Goal: Communication & Community: Answer question/provide support

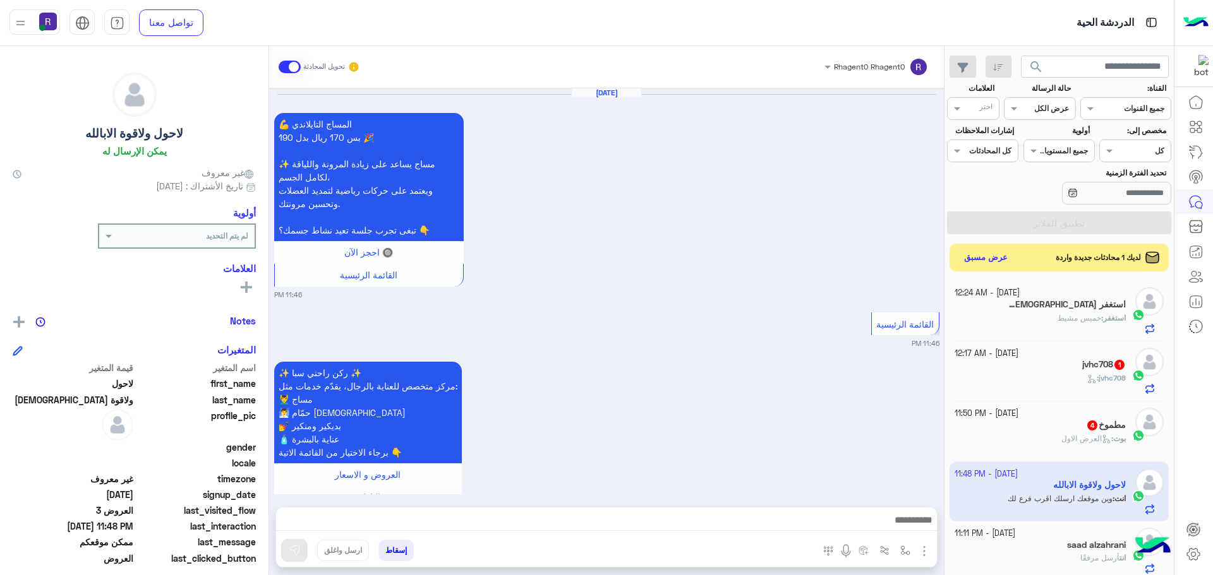
scroll to position [476, 0]
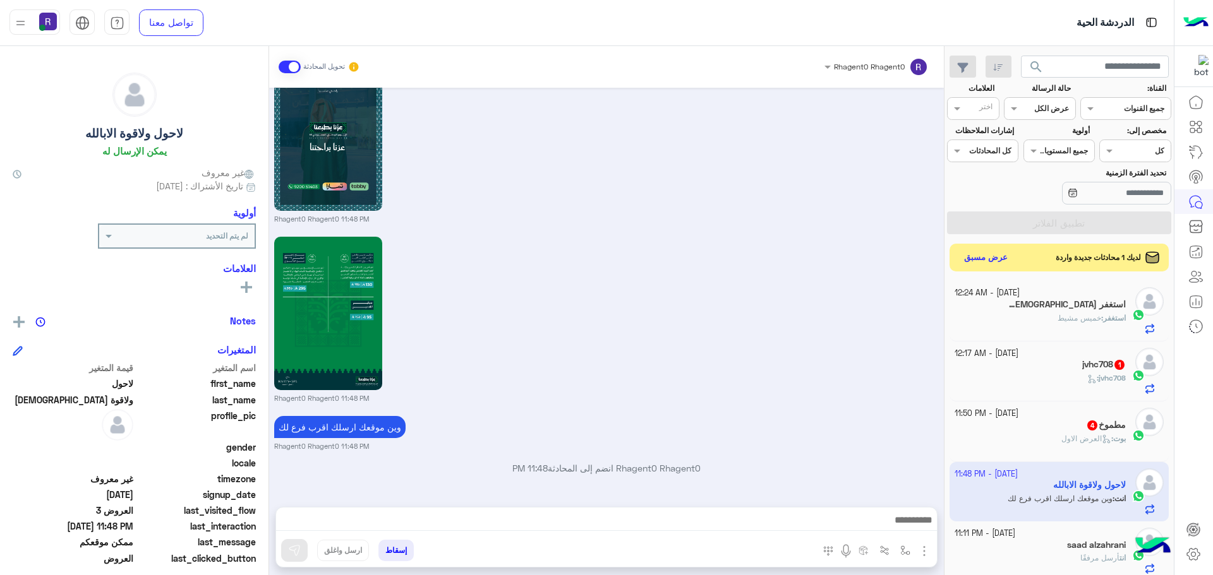
click at [1101, 440] on icon at bounding box center [1105, 439] width 9 height 9
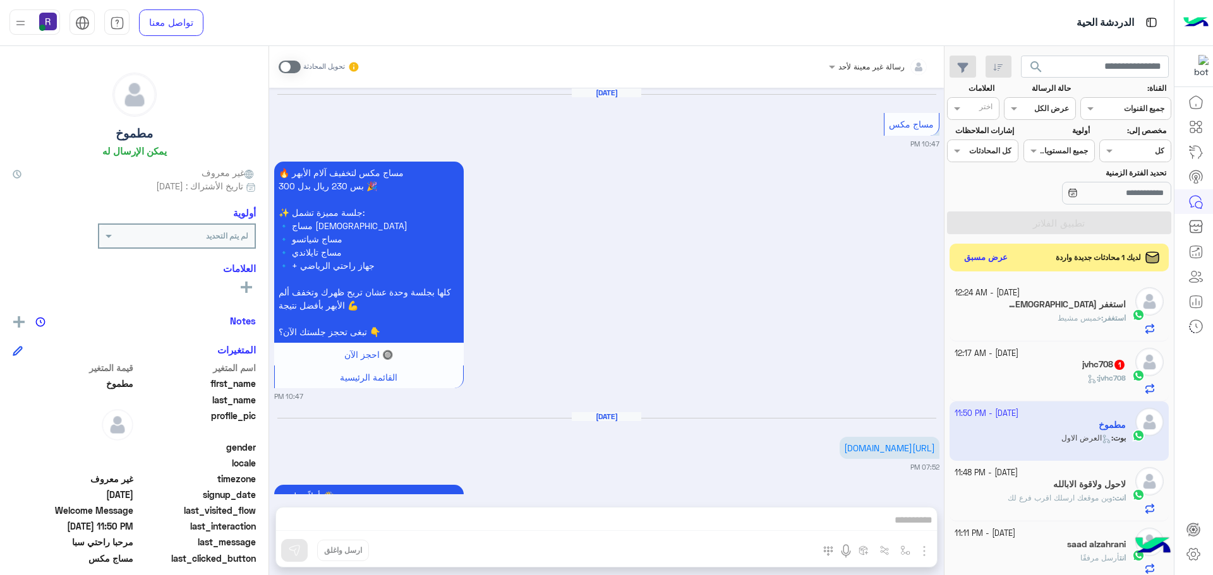
click at [296, 64] on span at bounding box center [290, 67] width 22 height 13
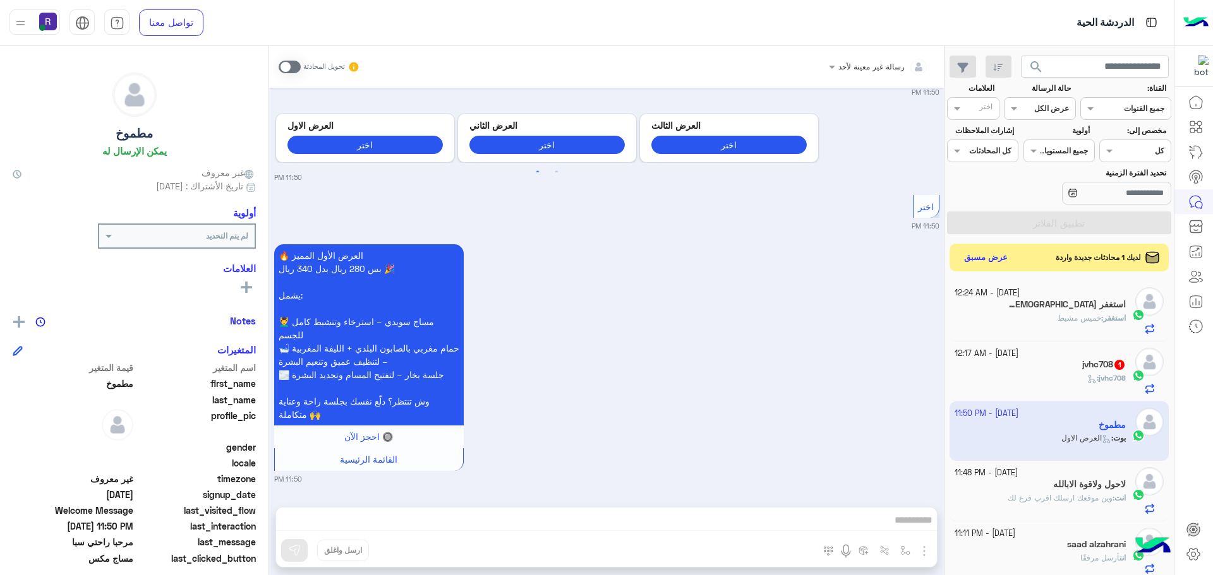
scroll to position [1812, 0]
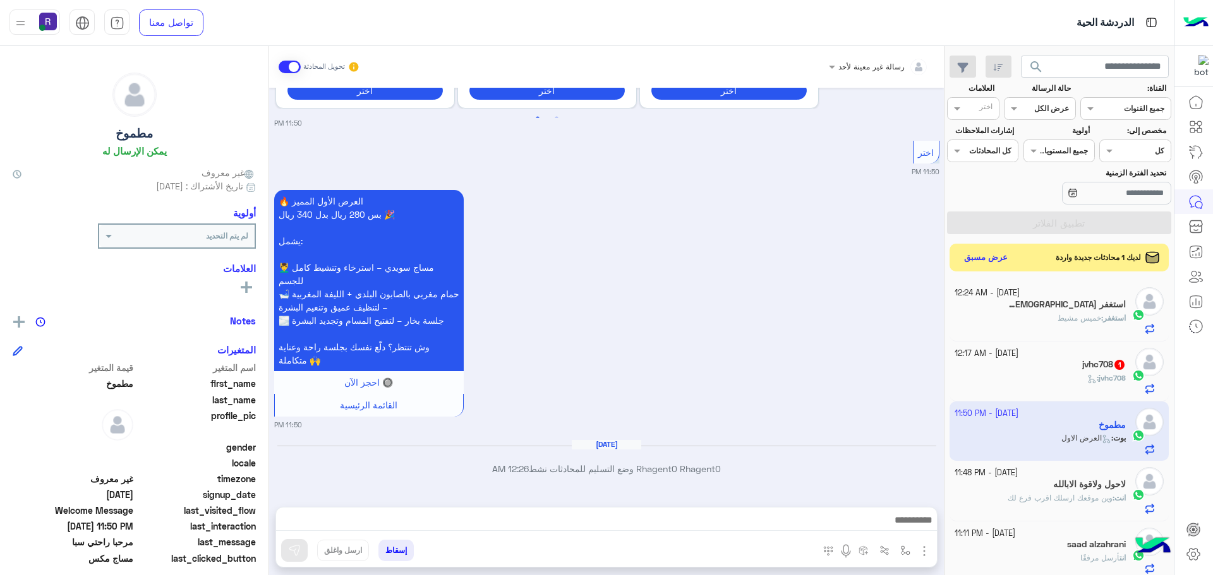
click at [926, 553] on img "button" at bounding box center [923, 551] width 15 height 15
click at [913, 531] on button "الصور" at bounding box center [905, 523] width 54 height 25
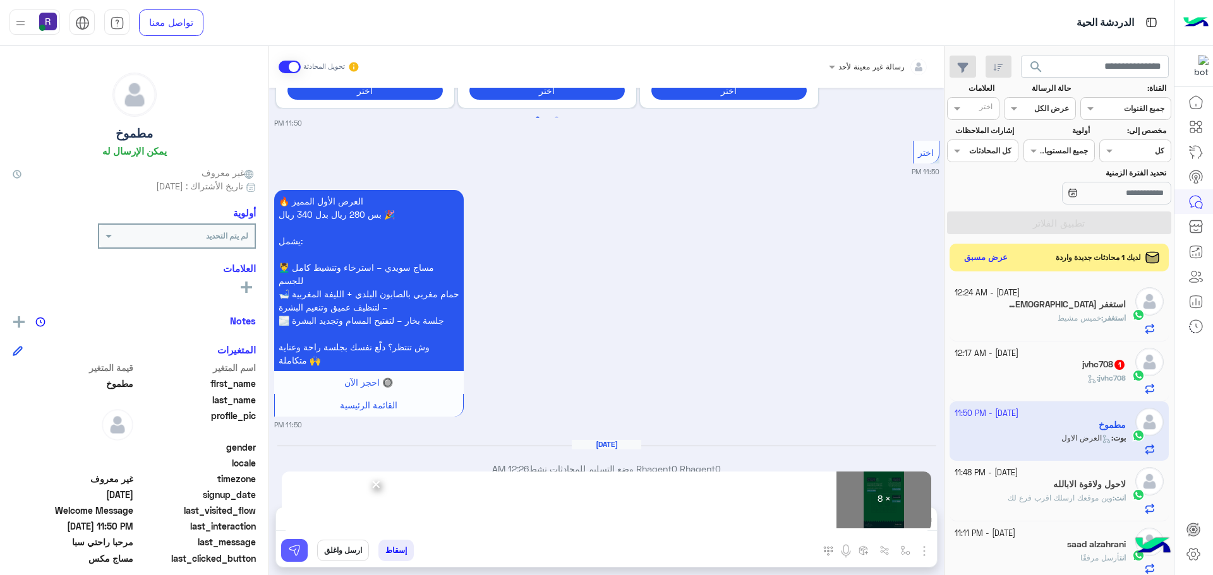
click at [295, 549] on img at bounding box center [294, 550] width 13 height 13
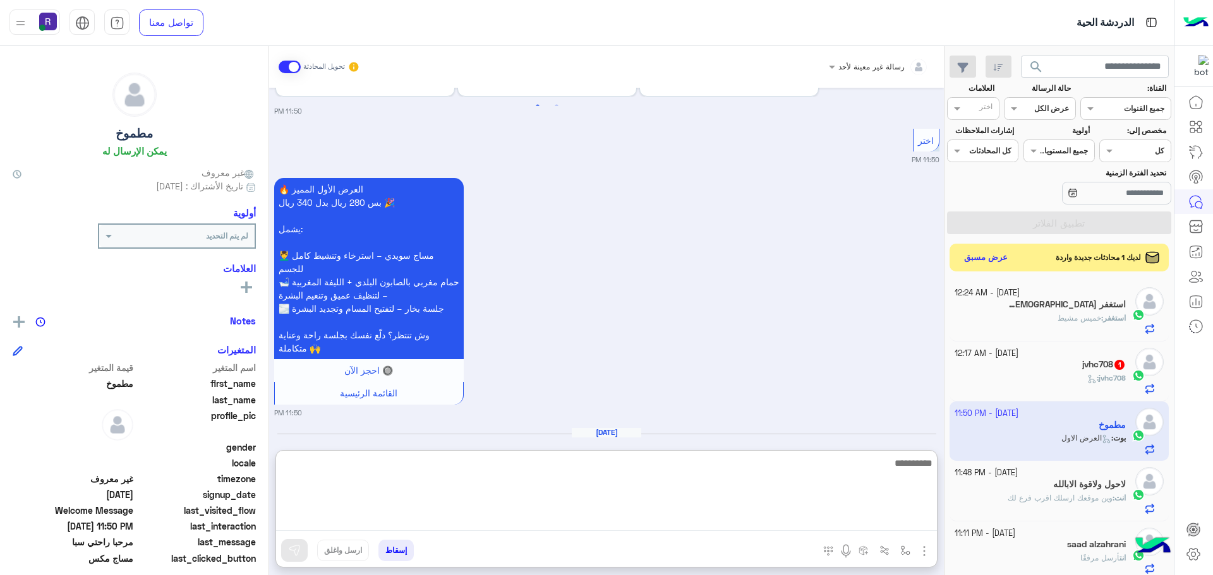
paste textarea "**********"
type textarea "**********"
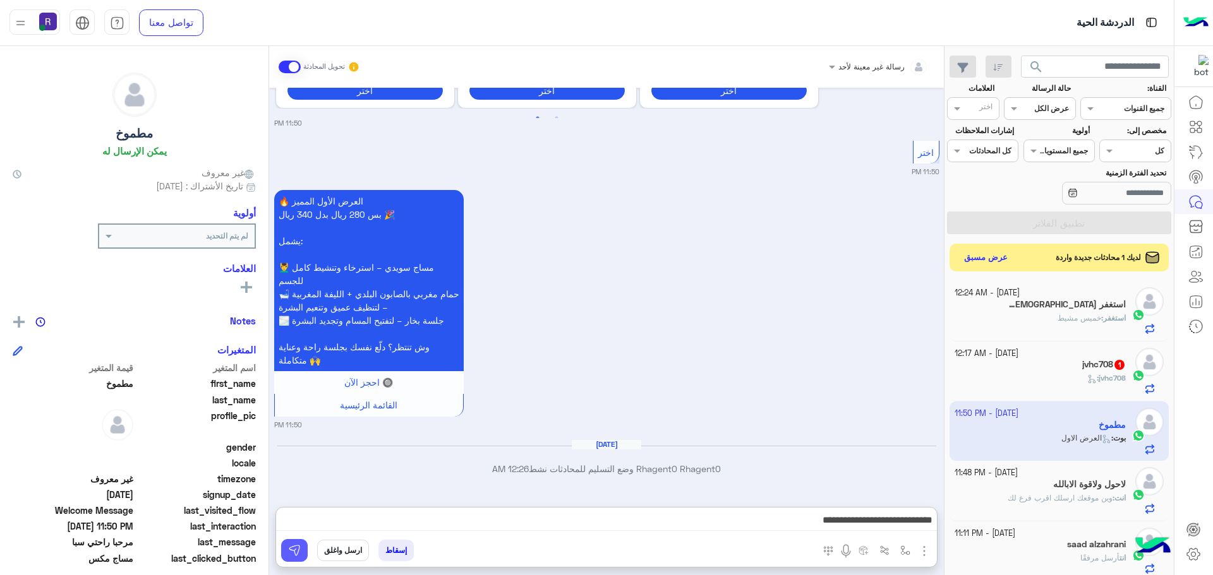
drag, startPoint x: 295, startPoint y: 545, endPoint x: 381, endPoint y: 549, distance: 86.0
click at [295, 545] on img at bounding box center [294, 550] width 13 height 13
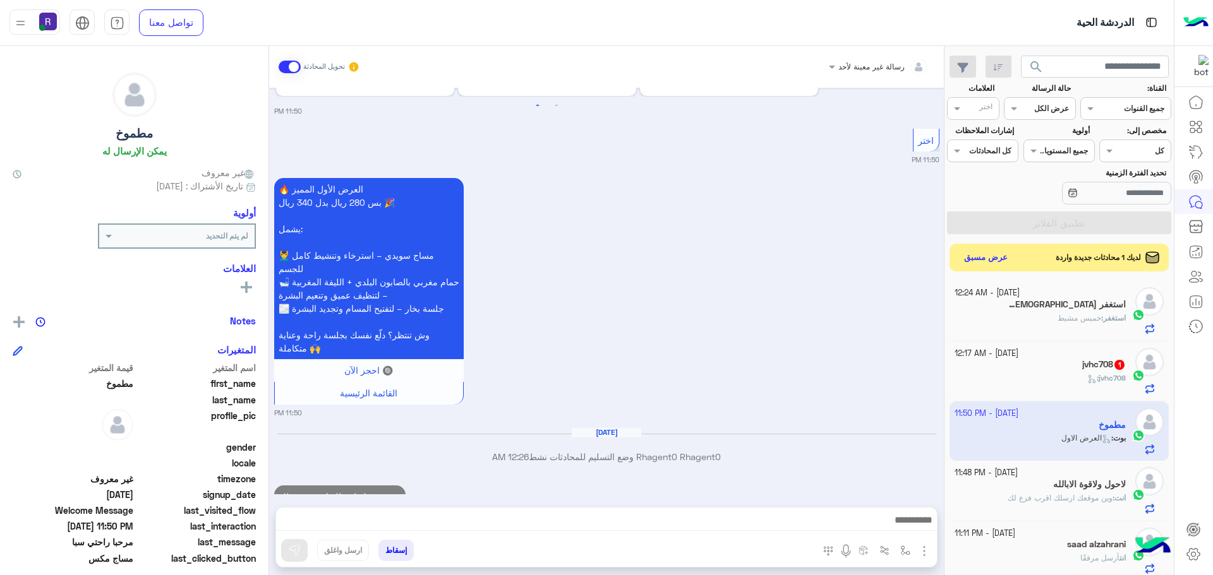
scroll to position [1861, 0]
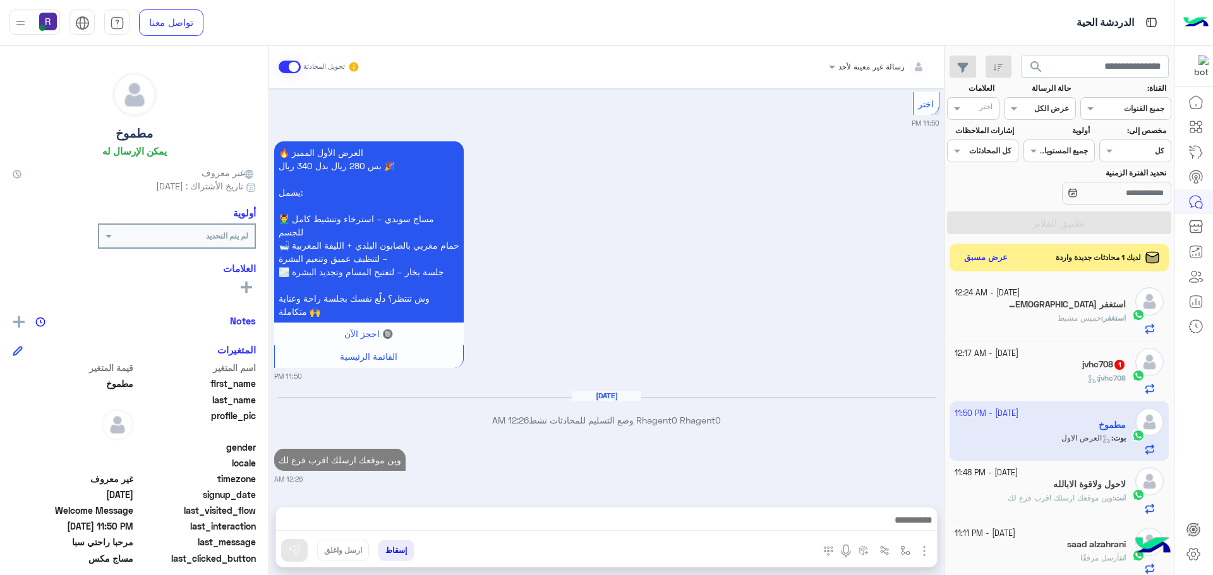
click at [1108, 387] on div "jvhc708 :" at bounding box center [1040, 384] width 172 height 22
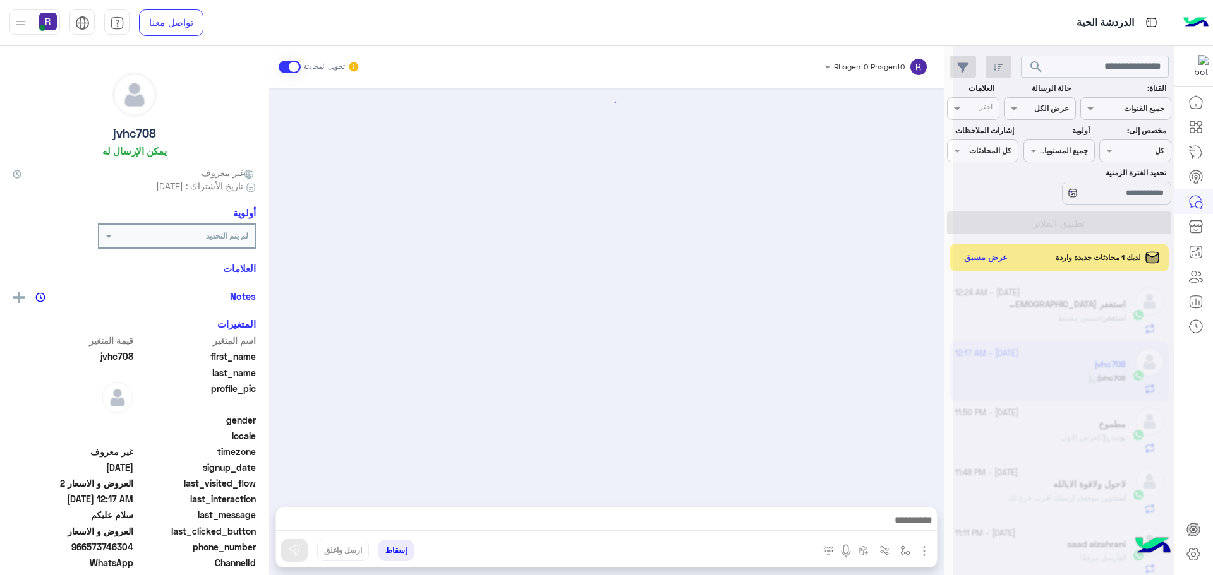
scroll to position [2083, 0]
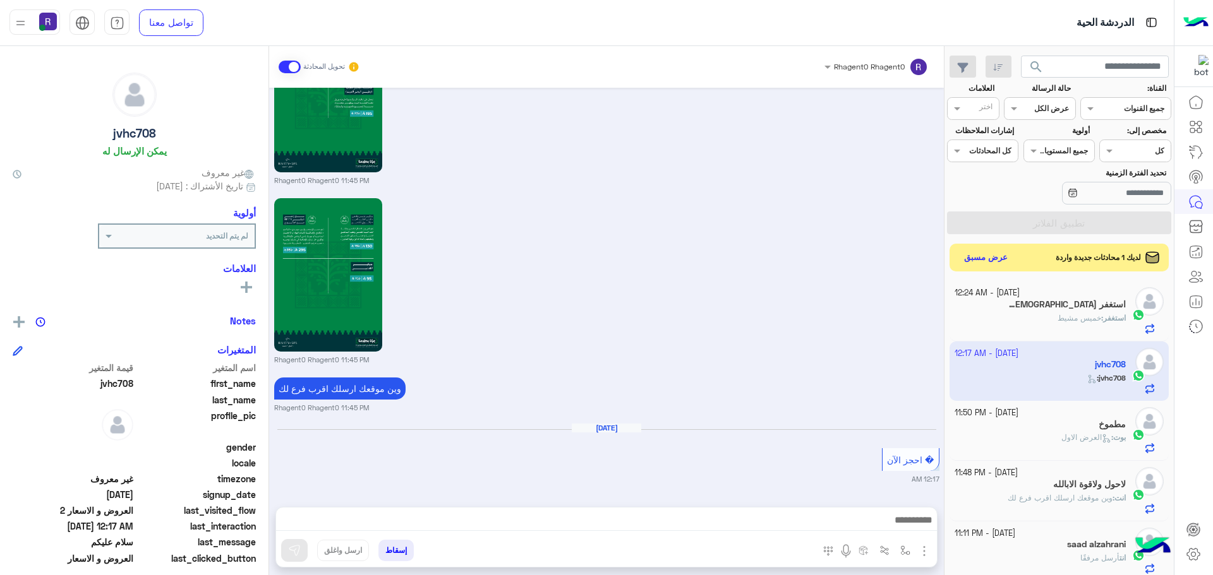
click at [1034, 313] on div "استغفر : [DATE][PERSON_NAME]" at bounding box center [1040, 324] width 172 height 22
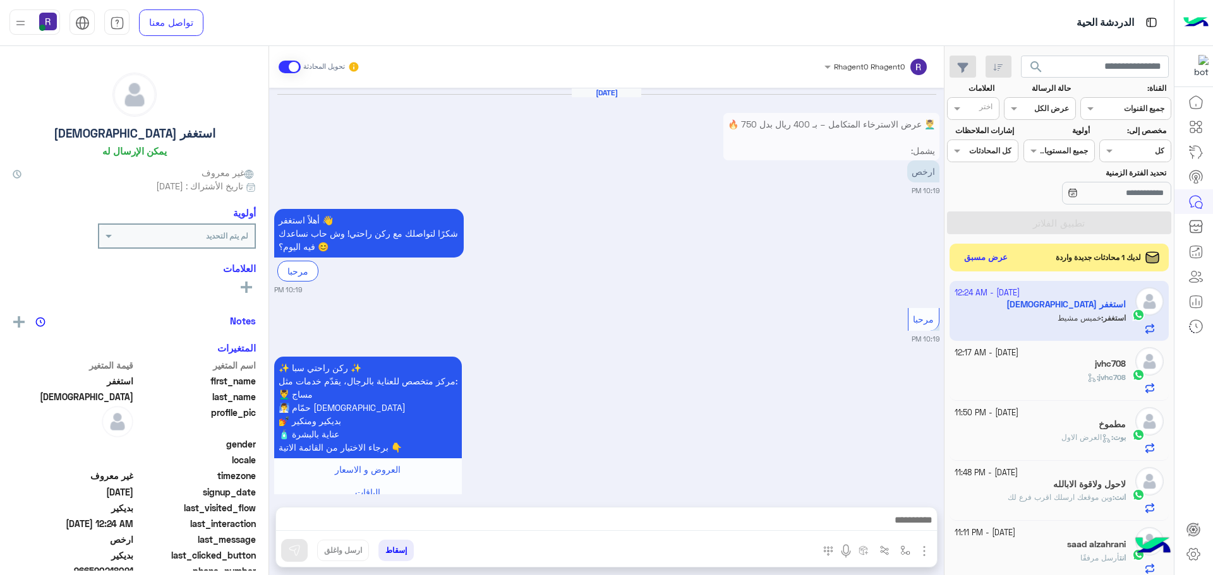
scroll to position [2101, 0]
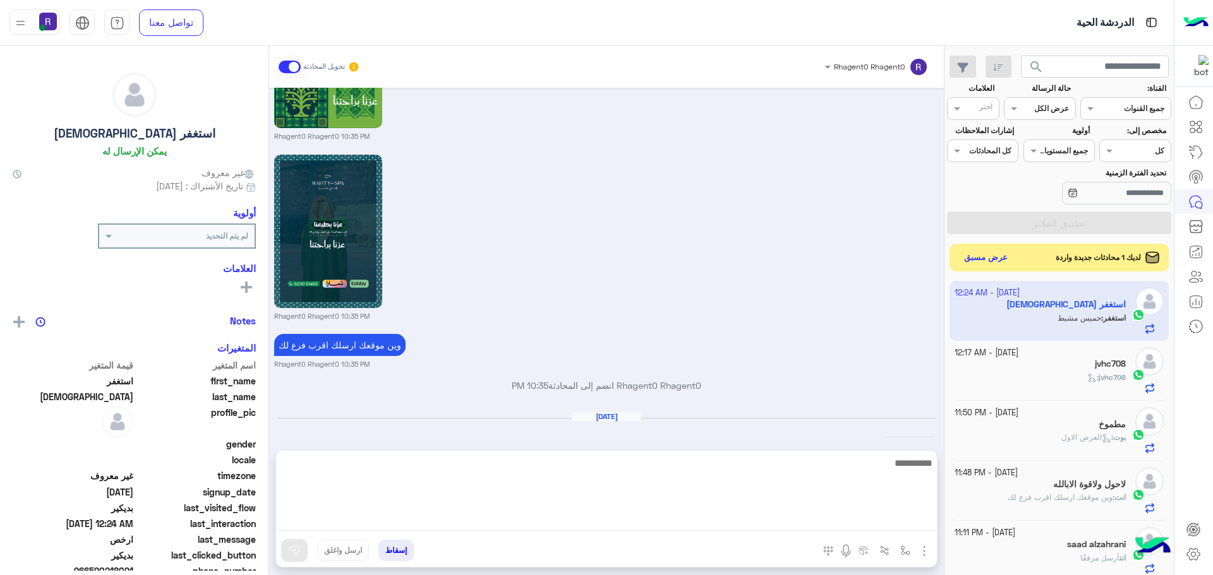
click at [529, 516] on textarea at bounding box center [606, 493] width 661 height 76
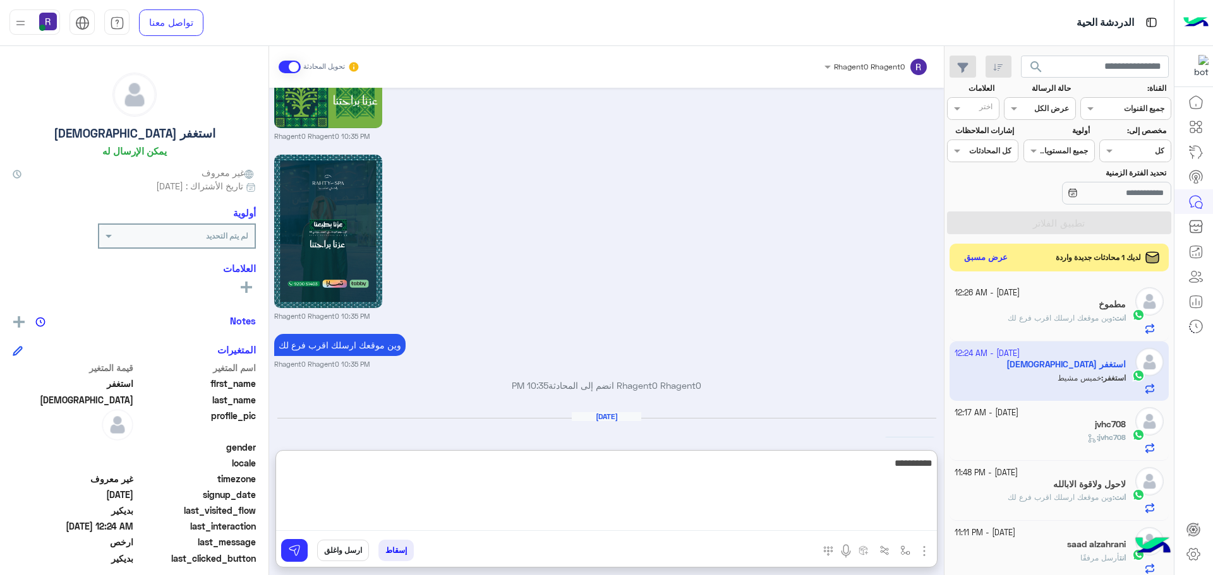
type textarea "**********"
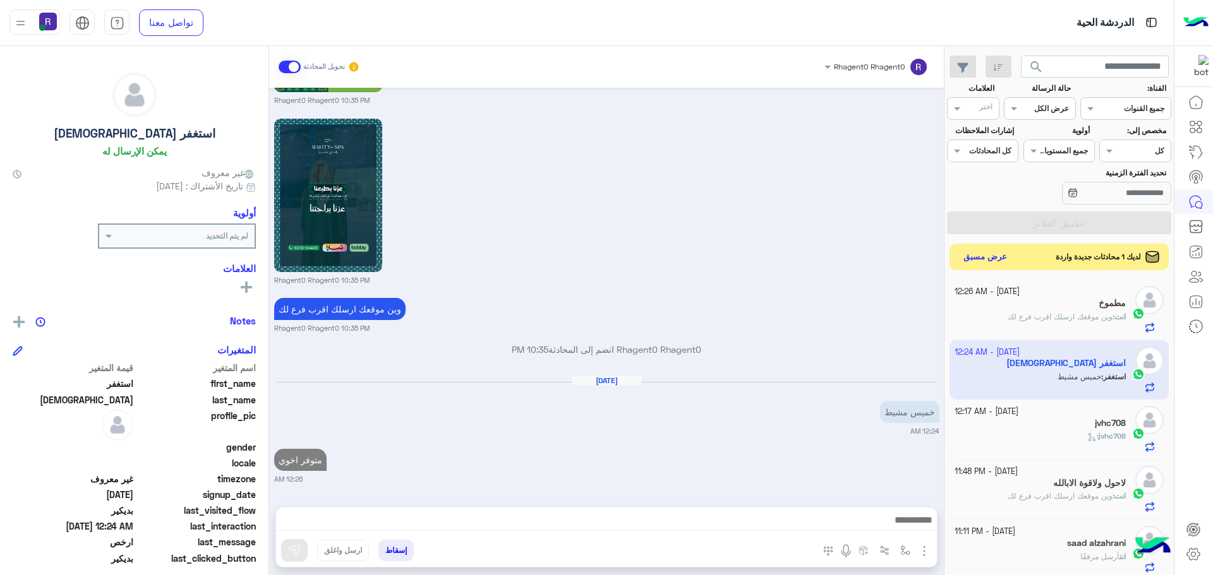
click at [987, 260] on button "عرض مسبق" at bounding box center [985, 257] width 53 height 17
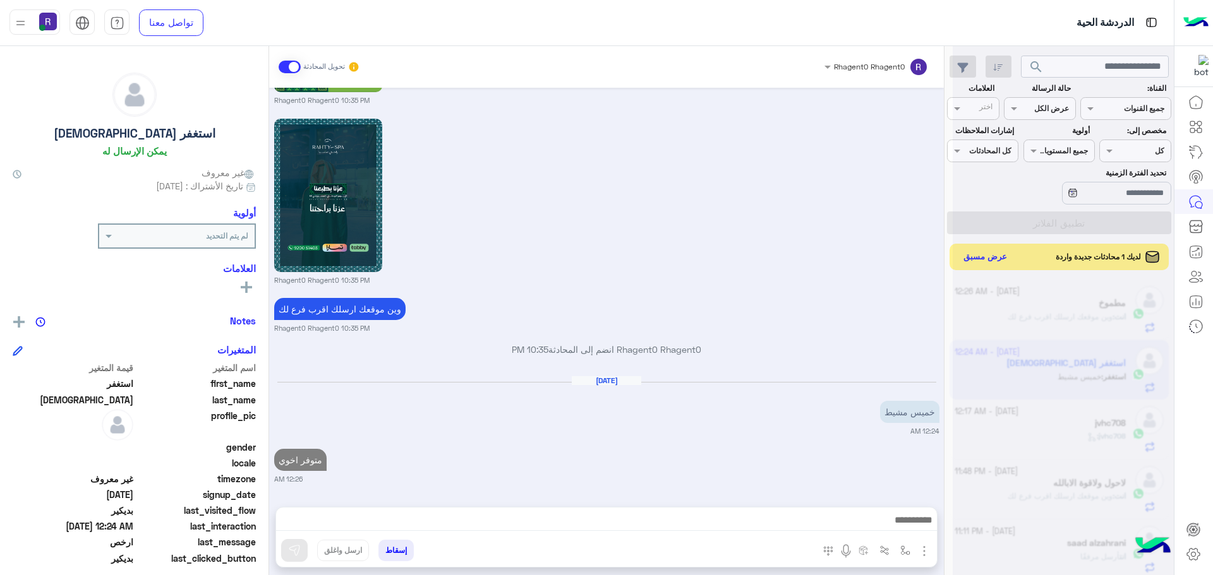
scroll to position [2149, 0]
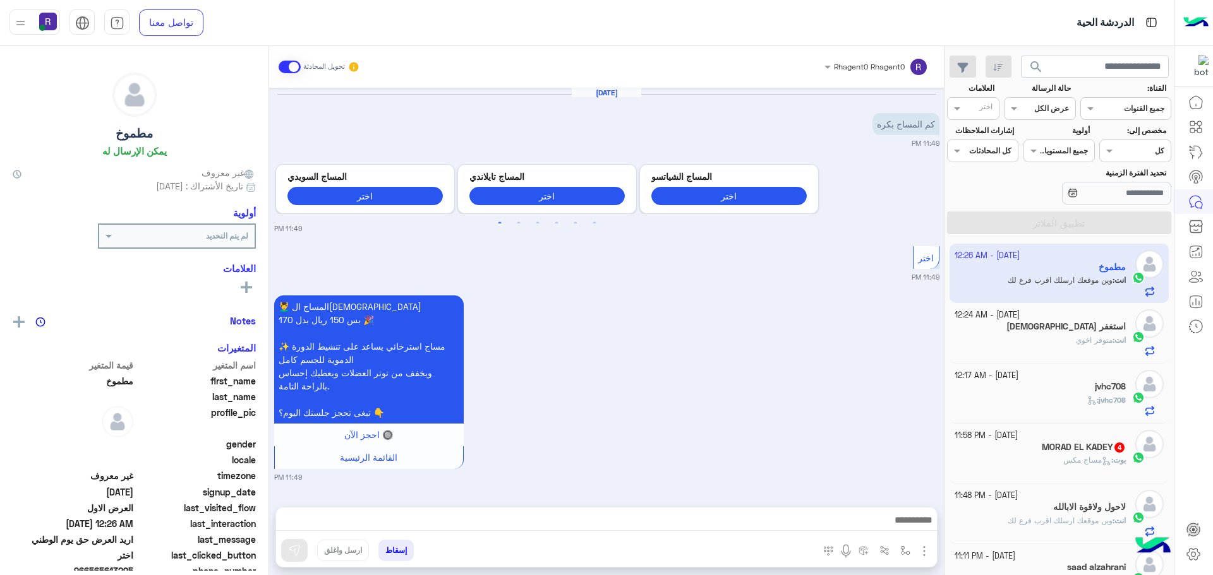
scroll to position [2038, 0]
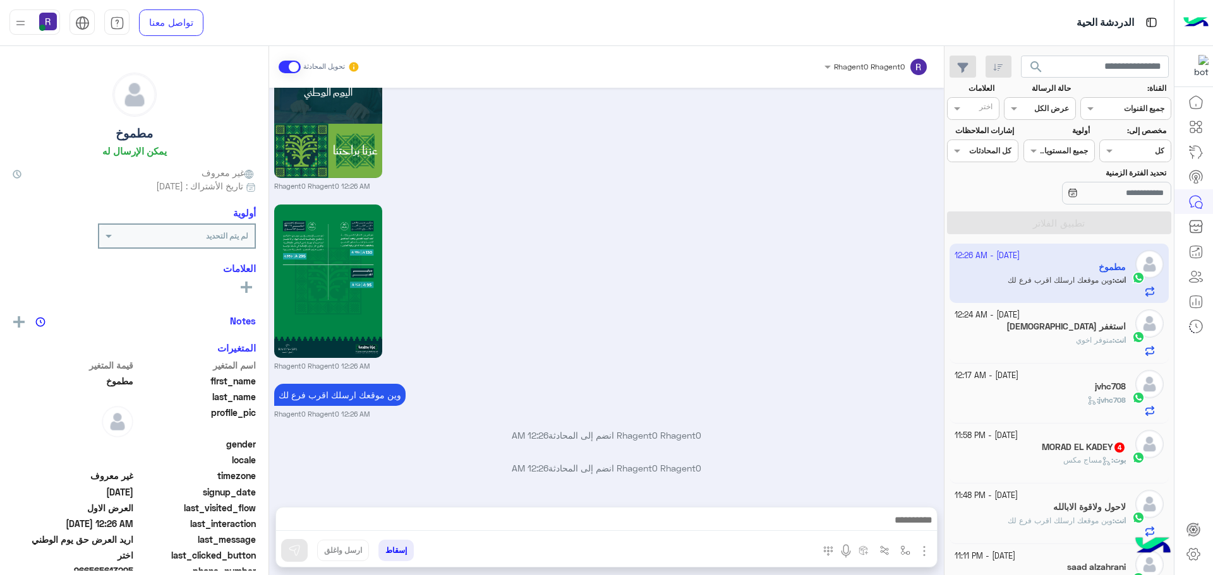
click at [1065, 457] on span "مساج مكس" at bounding box center [1087, 459] width 48 height 9
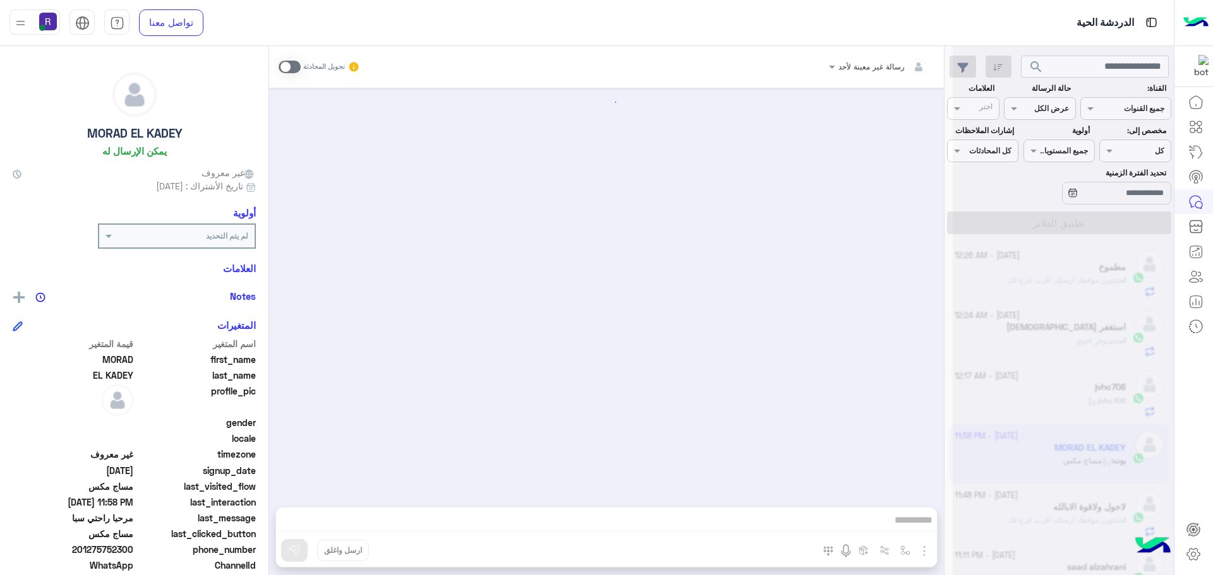
scroll to position [447, 0]
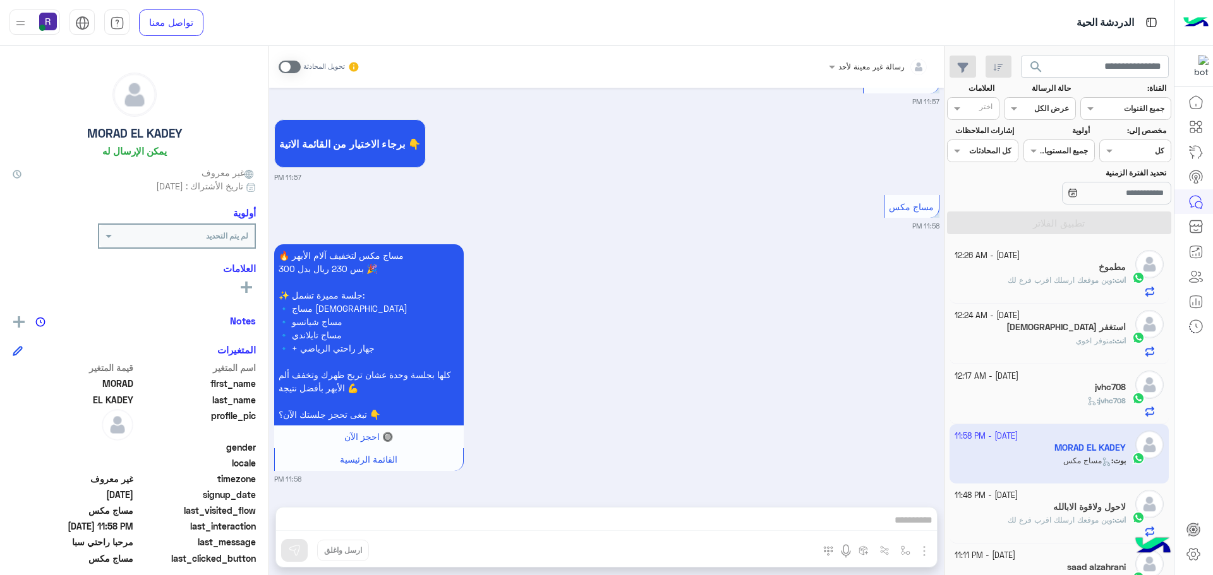
click at [297, 64] on span at bounding box center [290, 67] width 22 height 13
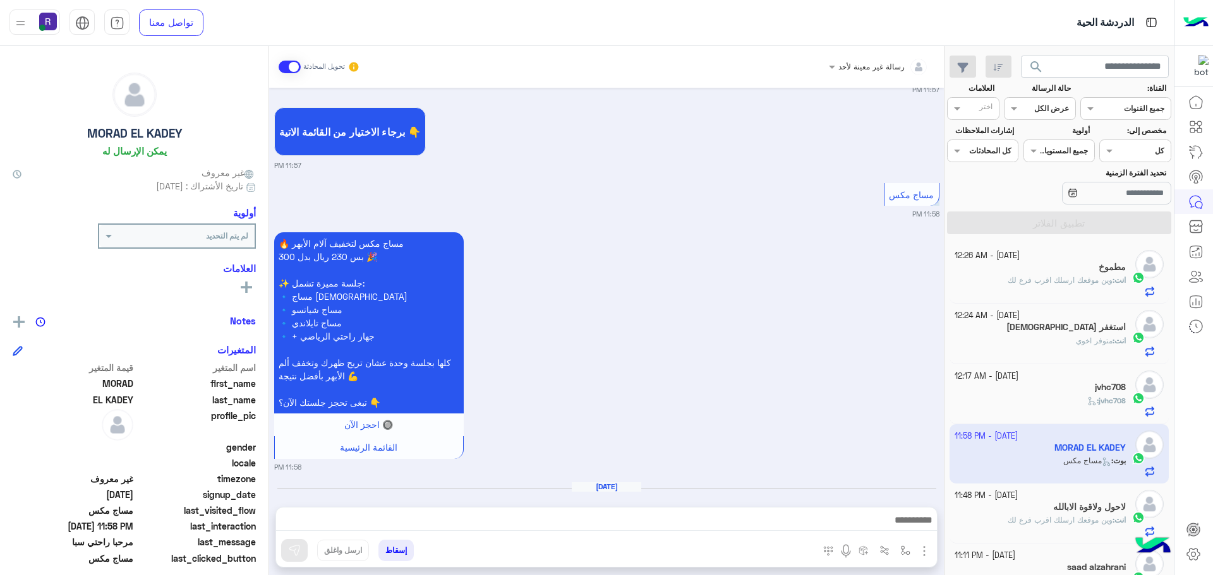
scroll to position [501, 0]
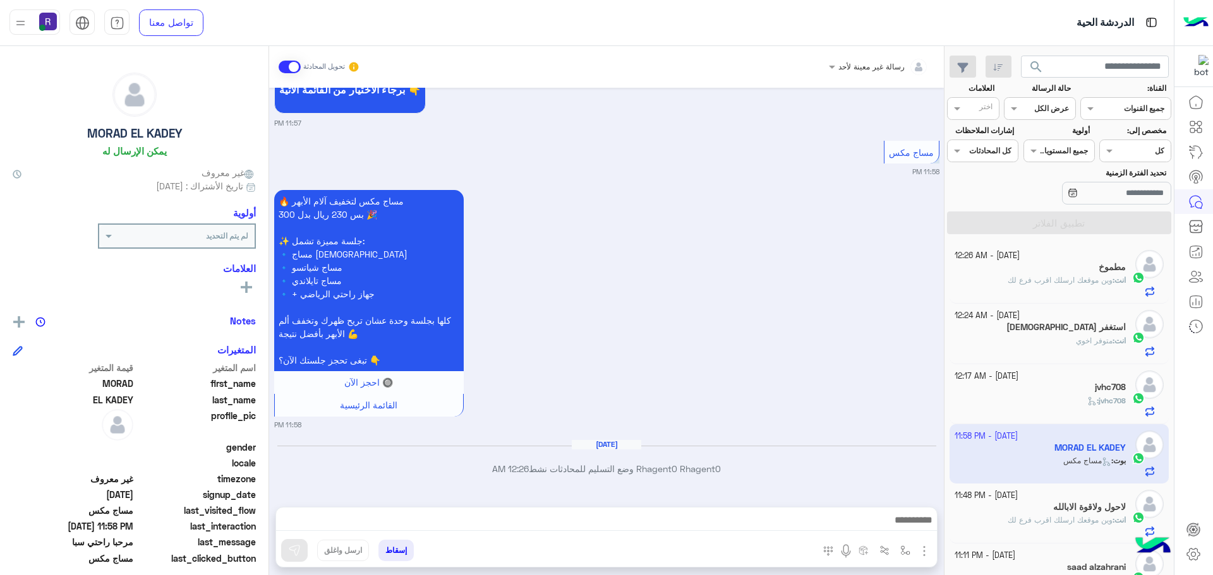
click at [924, 556] on img "button" at bounding box center [923, 551] width 15 height 15
click at [918, 528] on img at bounding box center [921, 524] width 10 height 15
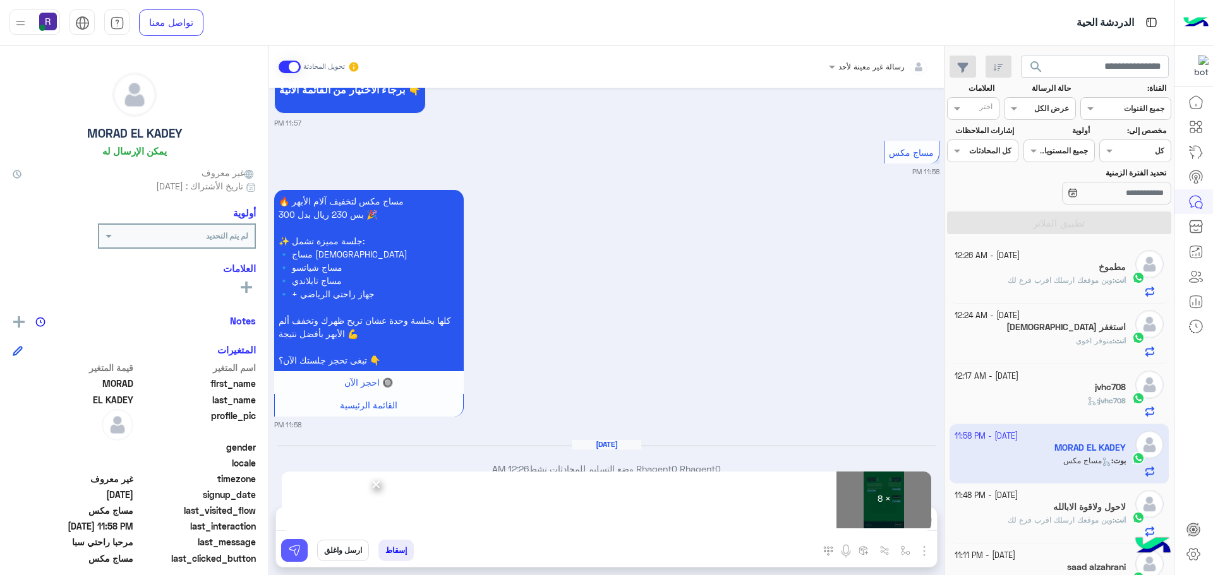
click at [300, 558] on button at bounding box center [294, 550] width 27 height 23
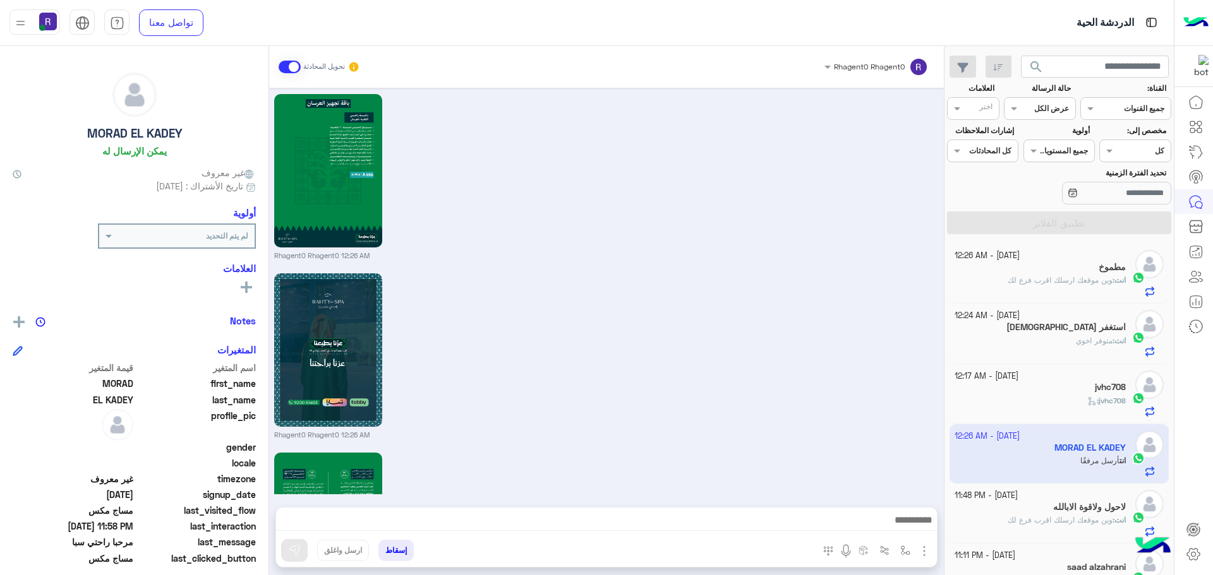
scroll to position [1970, 0]
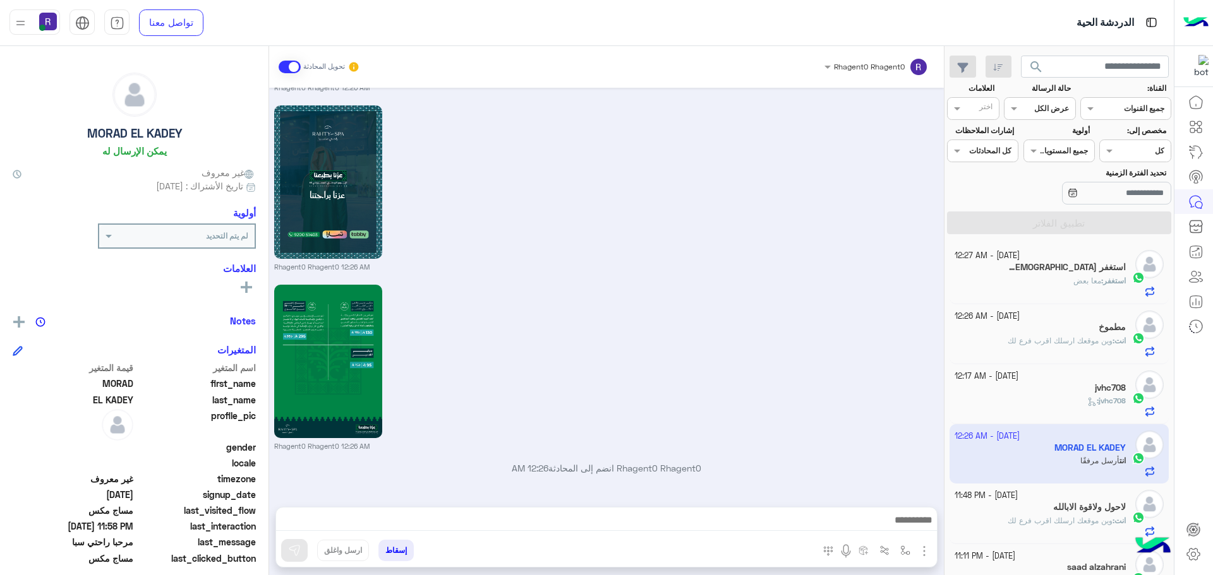
click at [1038, 272] on div "استغفر [DEMOGRAPHIC_DATA] 2" at bounding box center [1040, 268] width 172 height 13
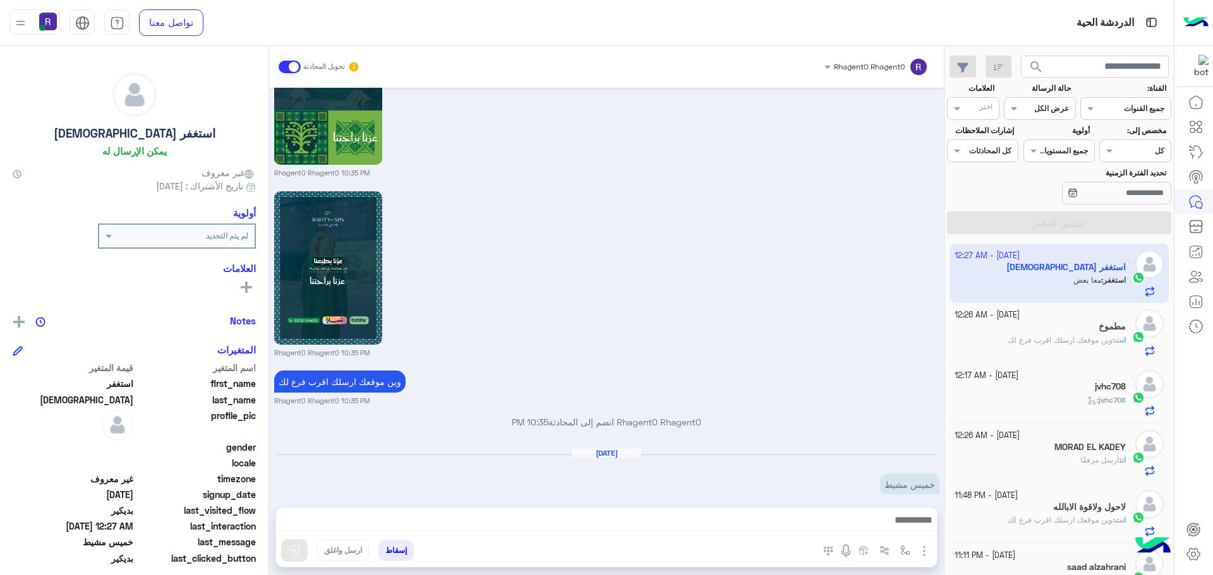
scroll to position [2024, 0]
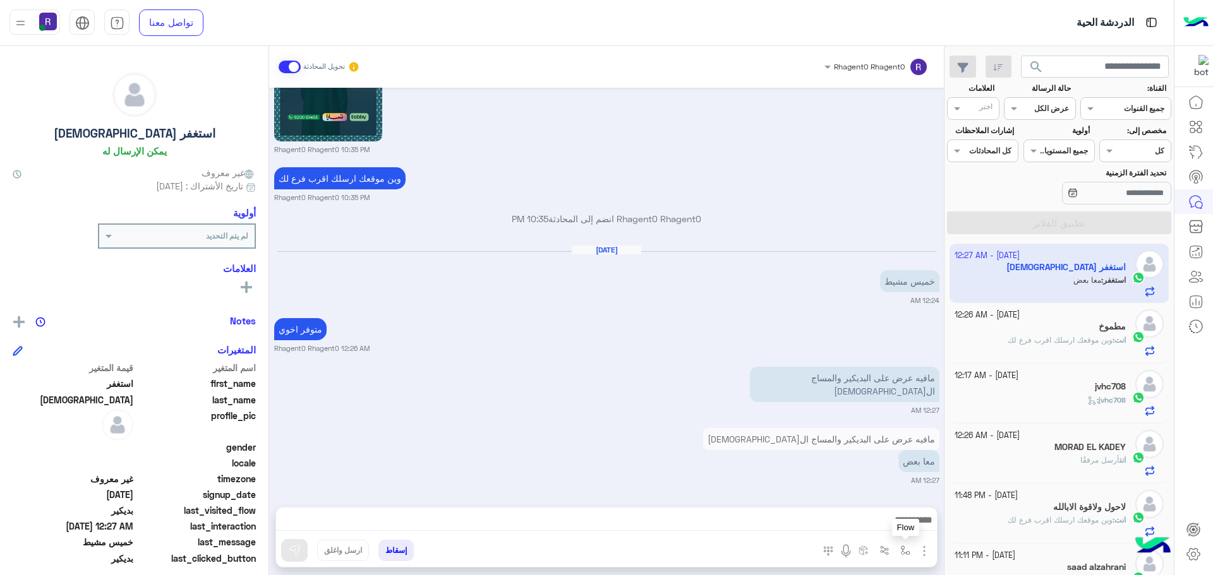
drag, startPoint x: 906, startPoint y: 545, endPoint x: 900, endPoint y: 540, distance: 8.1
click at [906, 546] on img "button" at bounding box center [905, 551] width 10 height 10
click at [885, 525] on input "text" at bounding box center [877, 520] width 64 height 11
click at [755, 467] on div "مافيه عرض على البديكير والمساج ال[DEMOGRAPHIC_DATA] معا بعض 12:27 AM" at bounding box center [606, 455] width 665 height 61
drag, startPoint x: 921, startPoint y: 553, endPoint x: 918, endPoint y: 543, distance: 10.2
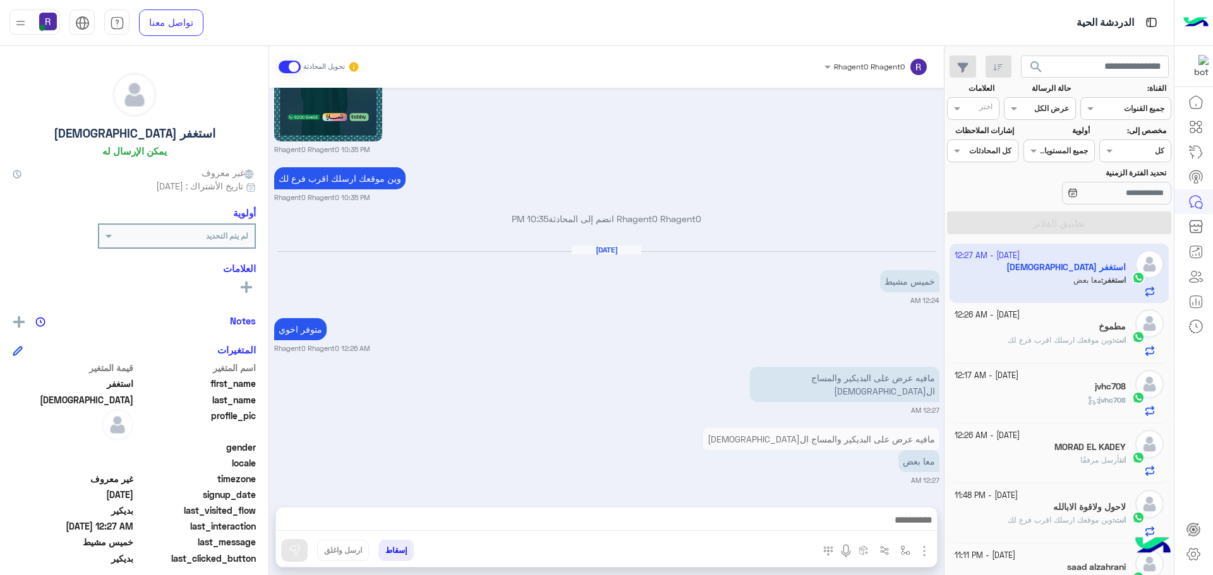
click at [921, 553] on img "button" at bounding box center [923, 551] width 15 height 15
click at [909, 529] on span "الصور" at bounding box center [899, 524] width 23 height 15
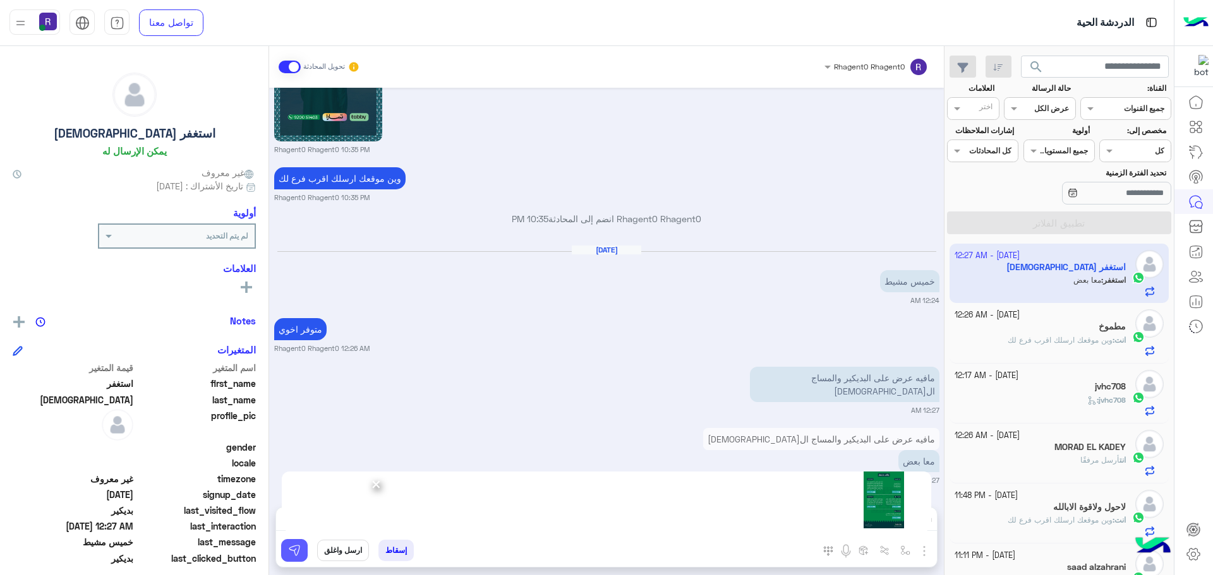
click at [297, 549] on img at bounding box center [294, 550] width 13 height 13
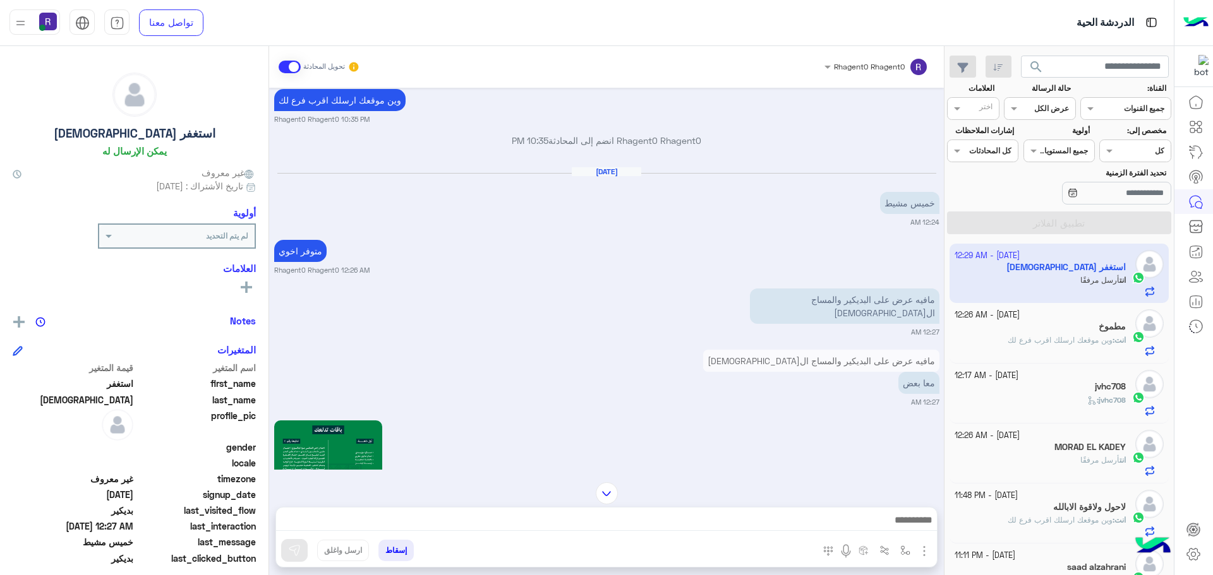
scroll to position [2203, 0]
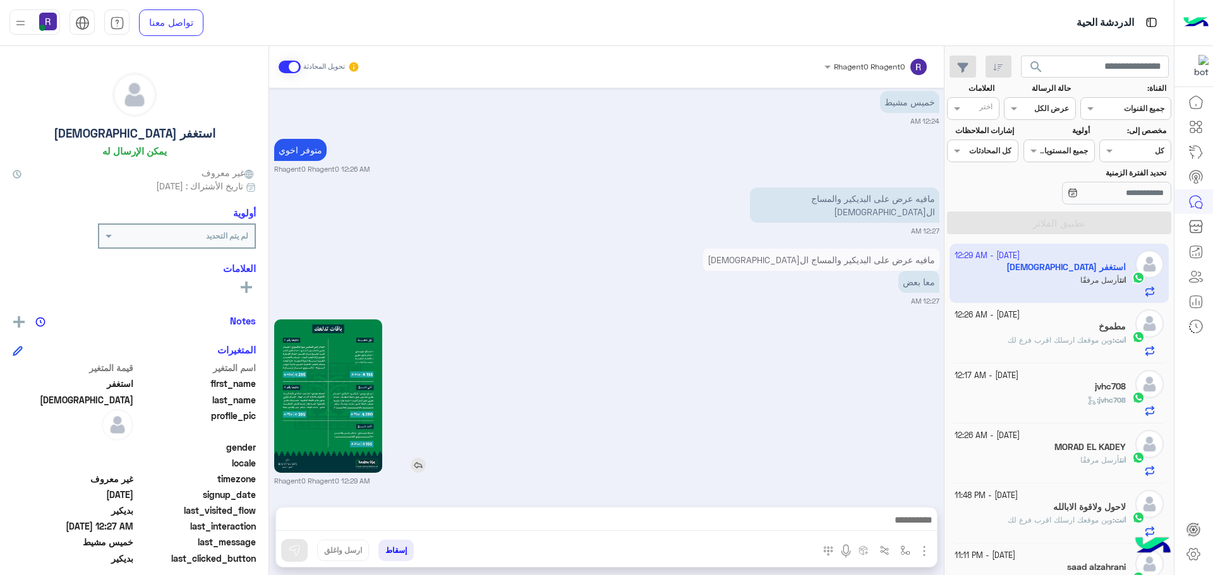
click at [330, 443] on img at bounding box center [328, 396] width 109 height 153
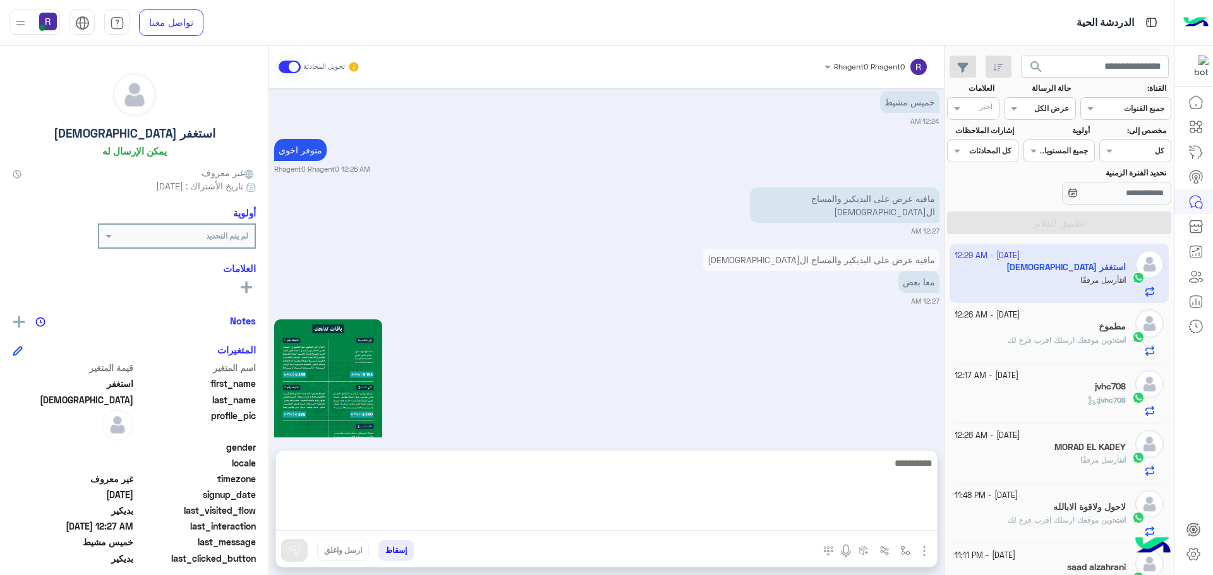
click at [400, 520] on textarea at bounding box center [606, 493] width 661 height 76
type textarea "*"
type textarea "*****"
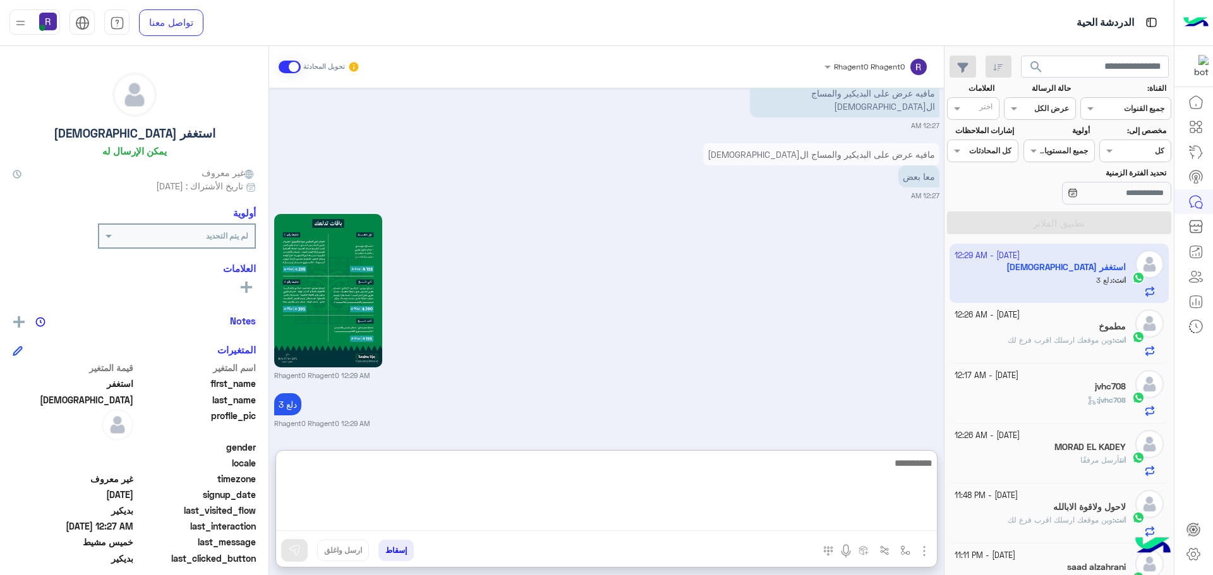
scroll to position [2260, 0]
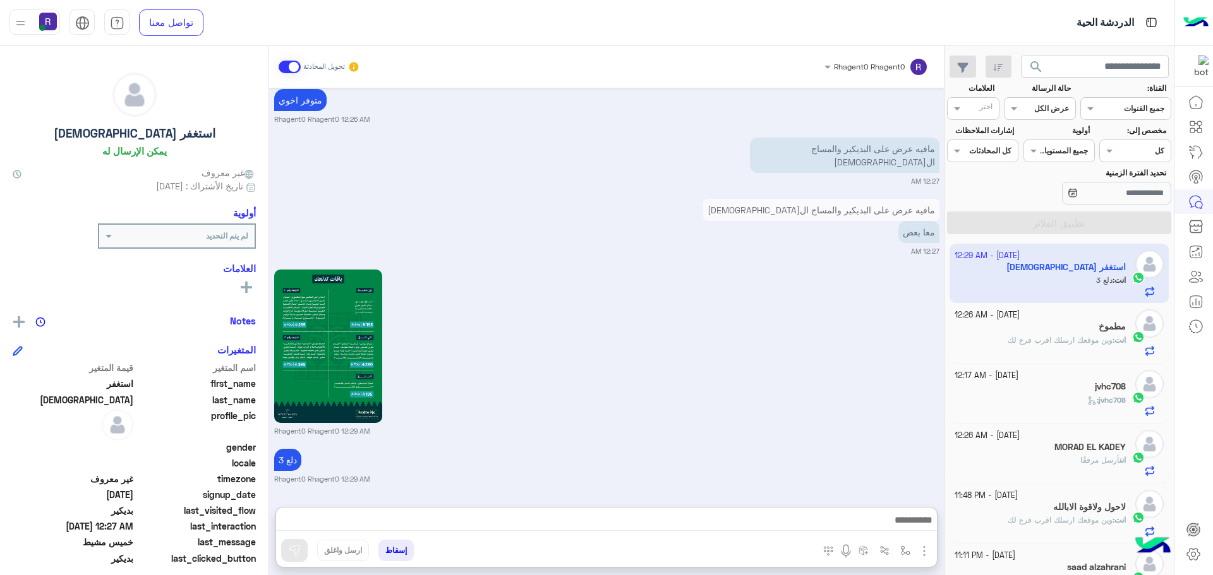
click at [748, 402] on div "Rhagent0 Rhagent0 12:29 AM" at bounding box center [606, 352] width 665 height 170
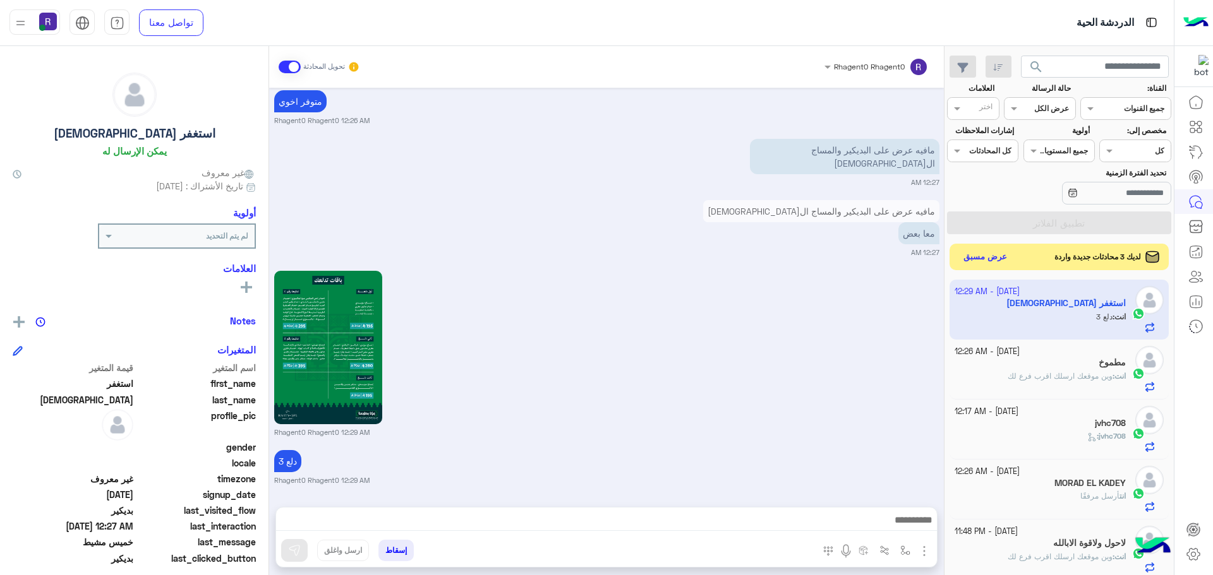
click at [986, 260] on button "عرض مسبق" at bounding box center [985, 257] width 53 height 17
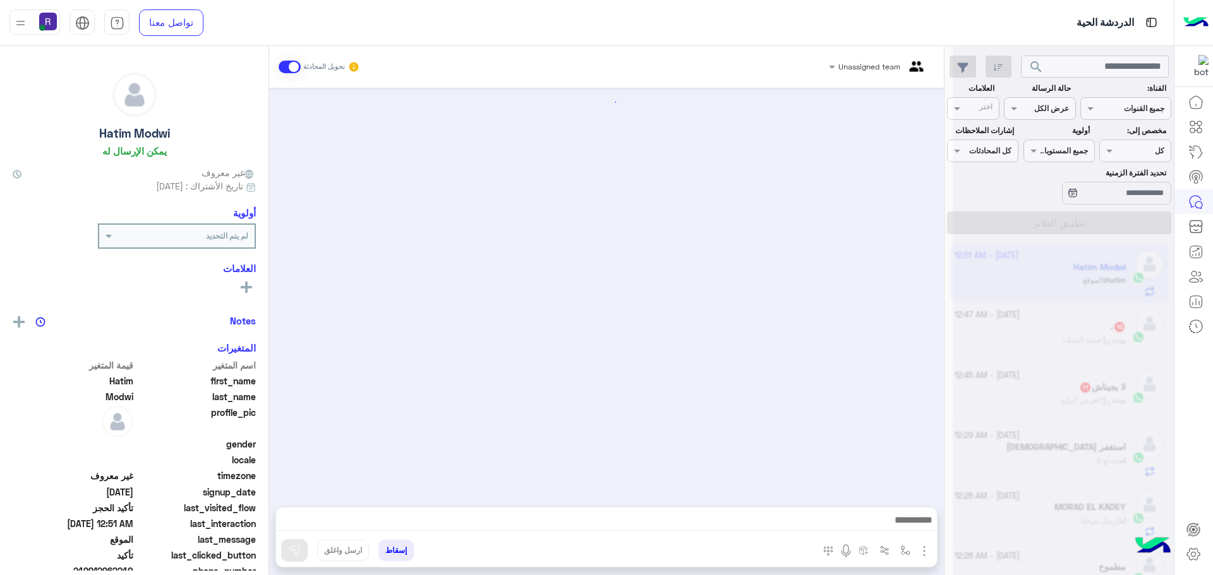
scroll to position [1029, 0]
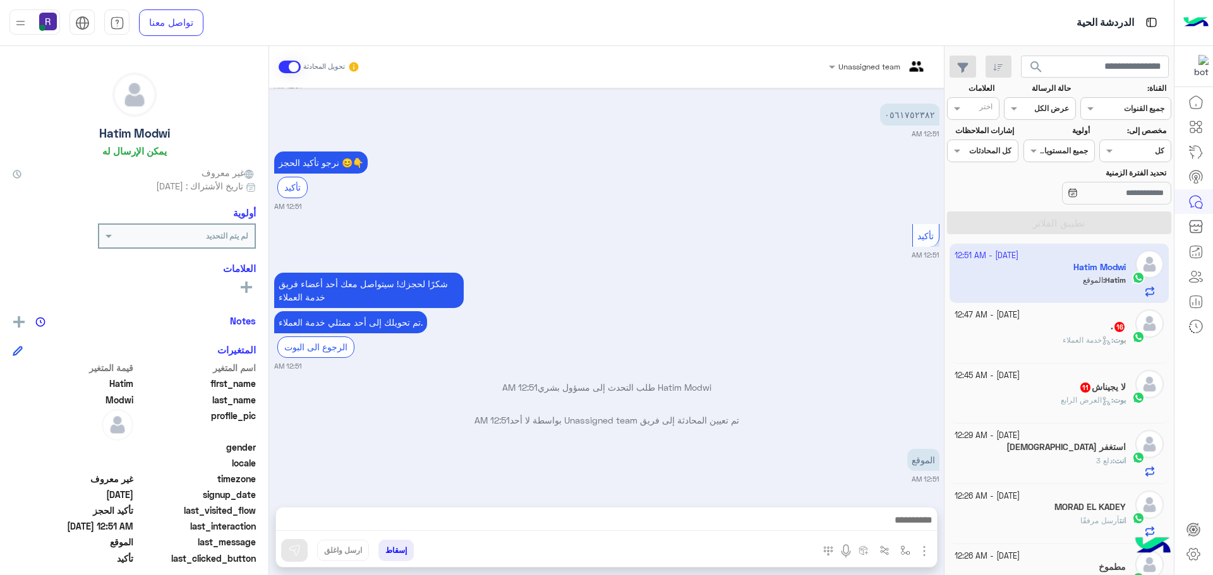
click at [753, 301] on div "شكرًا لحجزك! سيتواصل معك [DATE] أعضاء فريق خدمة العملاء تم تحويلك إلى [DATE] مم…" at bounding box center [606, 321] width 665 height 102
click at [897, 551] on button "button" at bounding box center [905, 550] width 21 height 21
click at [894, 528] on div "أدخل اسم مجموعة الرسائل" at bounding box center [865, 522] width 87 height 11
click at [838, 373] on div "[DATE] أهلاً Hatim 👋 شكرًا لتواصلك مع ركن راحتي! وش حاب نساعدك فيه [DATE]؟ 😊 مر…" at bounding box center [606, 291] width 674 height 407
drag, startPoint x: 920, startPoint y: 544, endPoint x: 916, endPoint y: 536, distance: 9.9
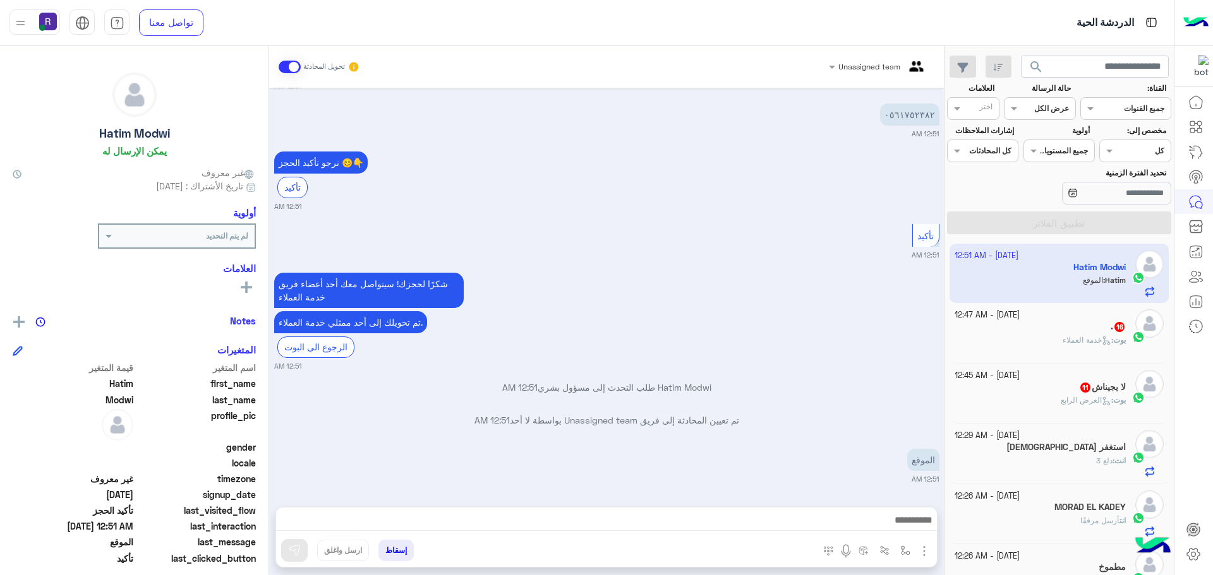
click at [920, 544] on img "button" at bounding box center [923, 551] width 15 height 15
click at [909, 527] on span "الصور" at bounding box center [899, 524] width 23 height 15
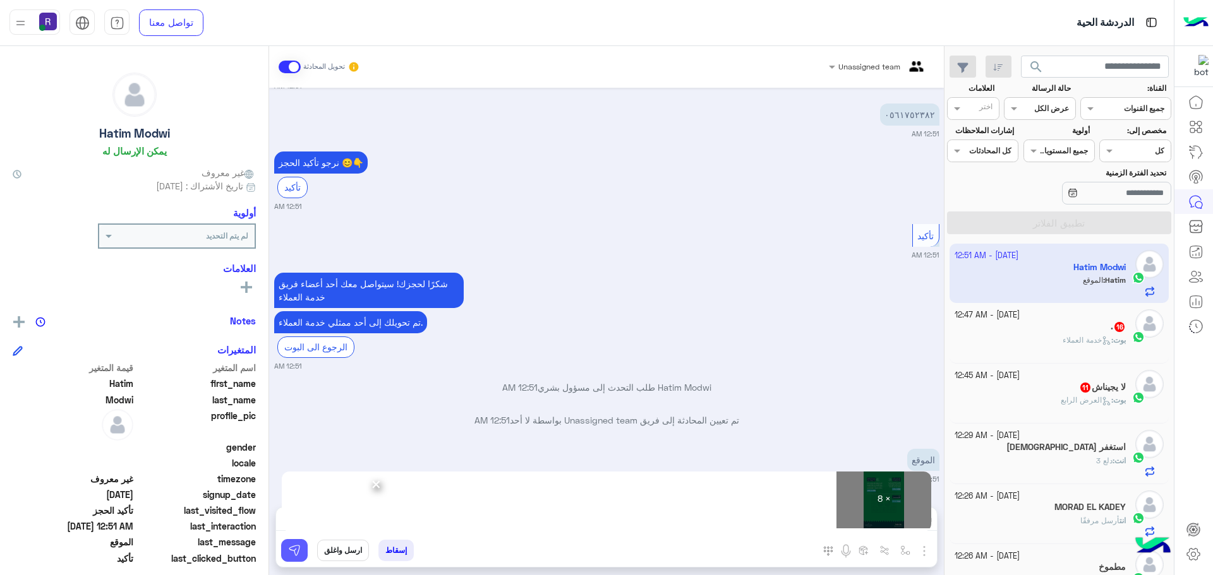
click at [295, 555] on img at bounding box center [294, 550] width 13 height 13
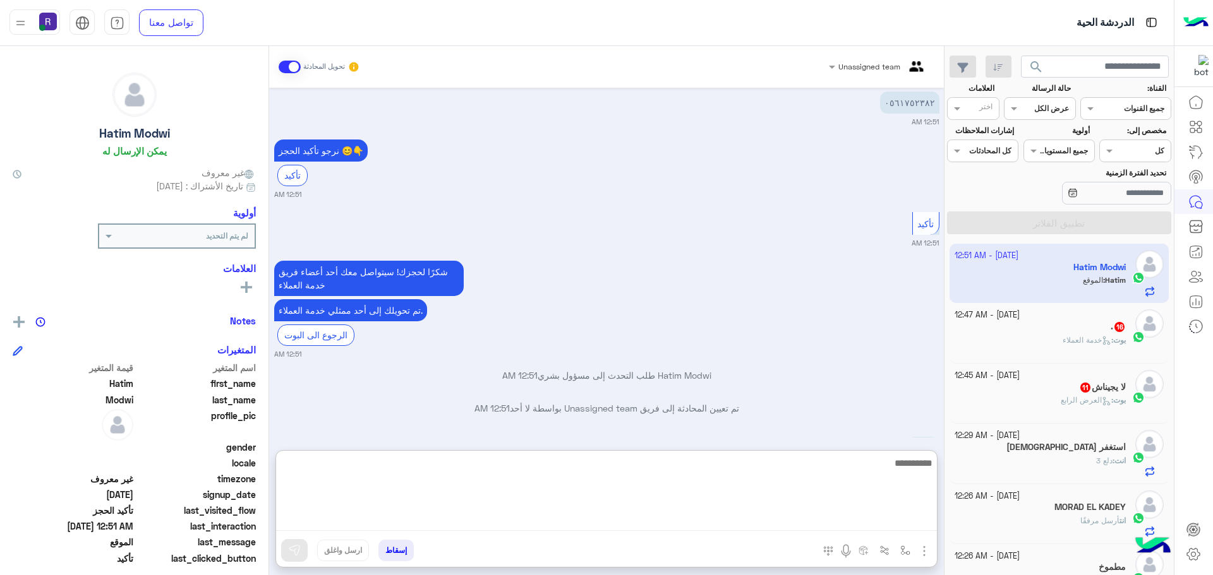
paste textarea "**********"
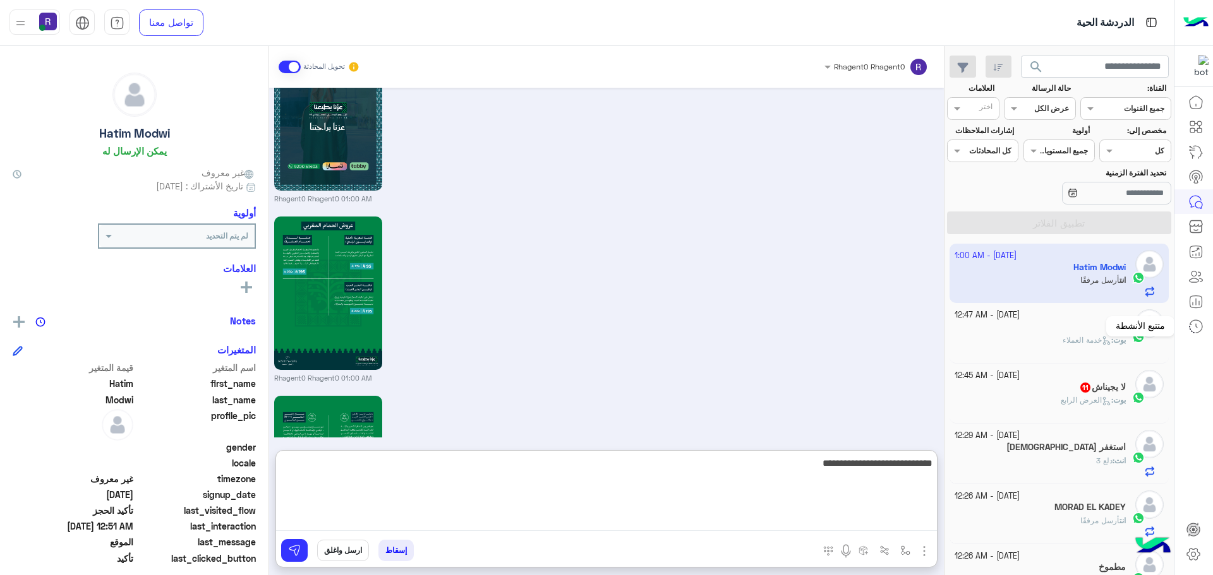
scroll to position [2555, 0]
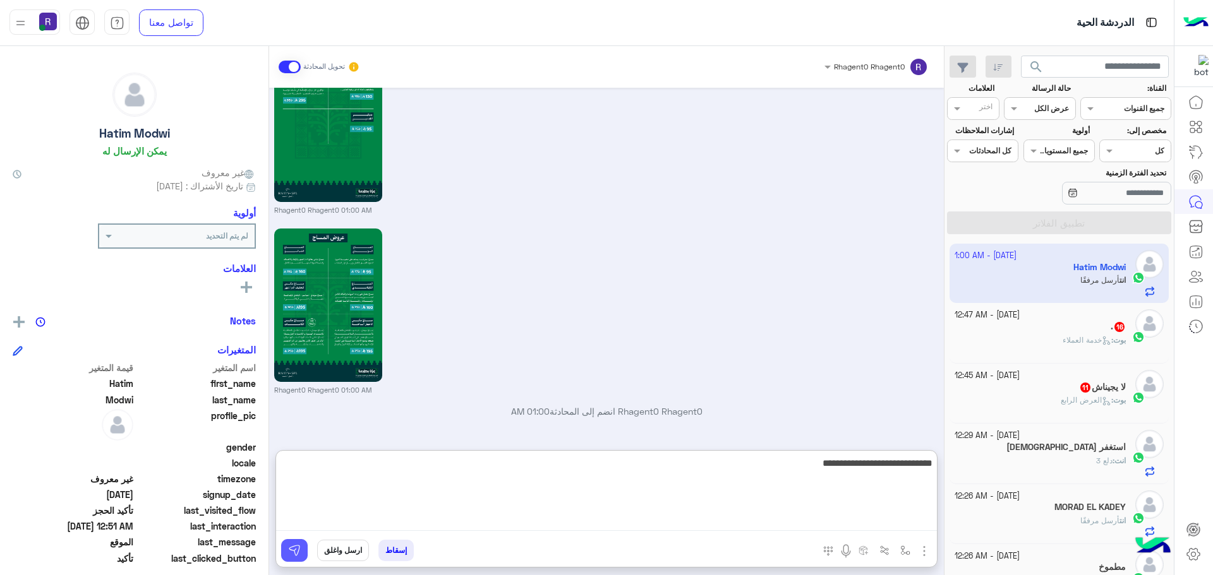
type textarea "**********"
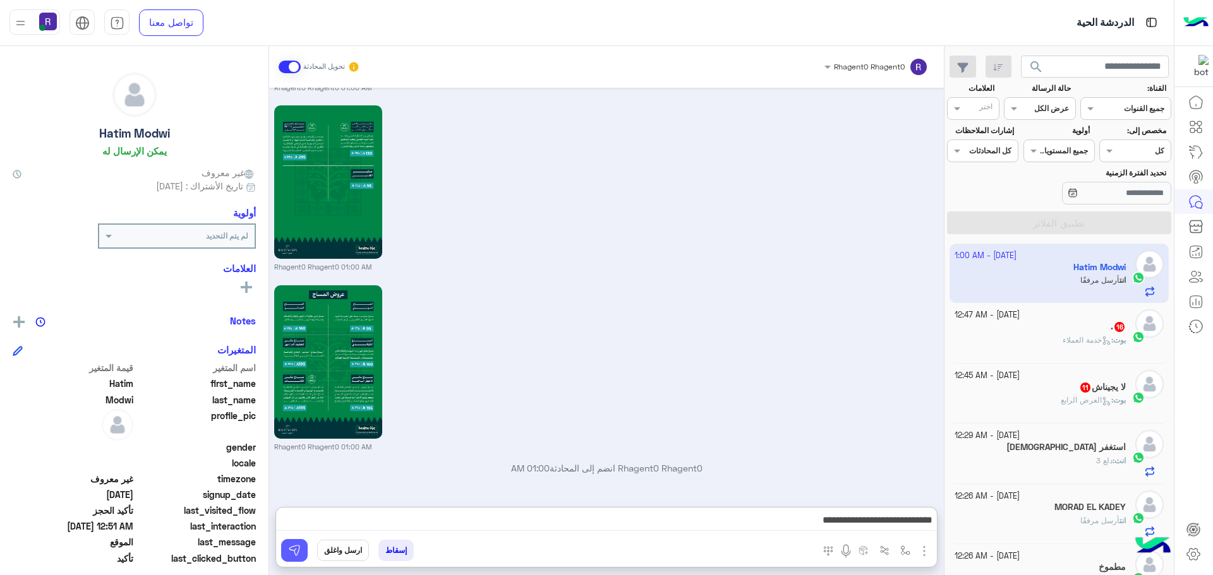
click at [288, 553] on img at bounding box center [294, 550] width 13 height 13
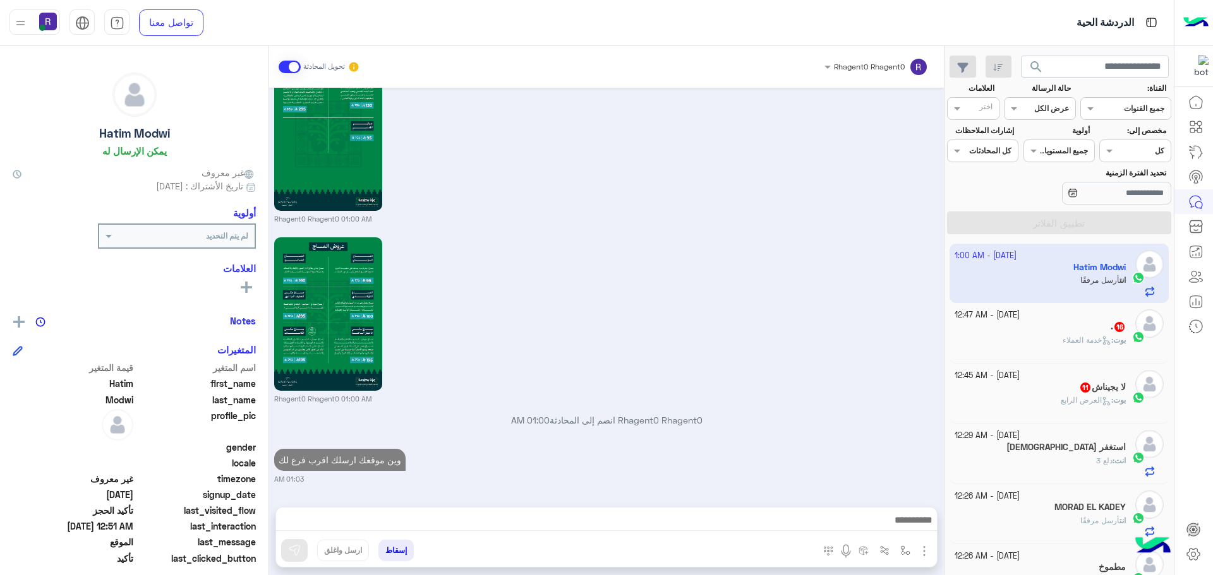
scroll to position [2546, 0]
click at [979, 413] on div "بوت : العرض الرابع" at bounding box center [1040, 406] width 172 height 22
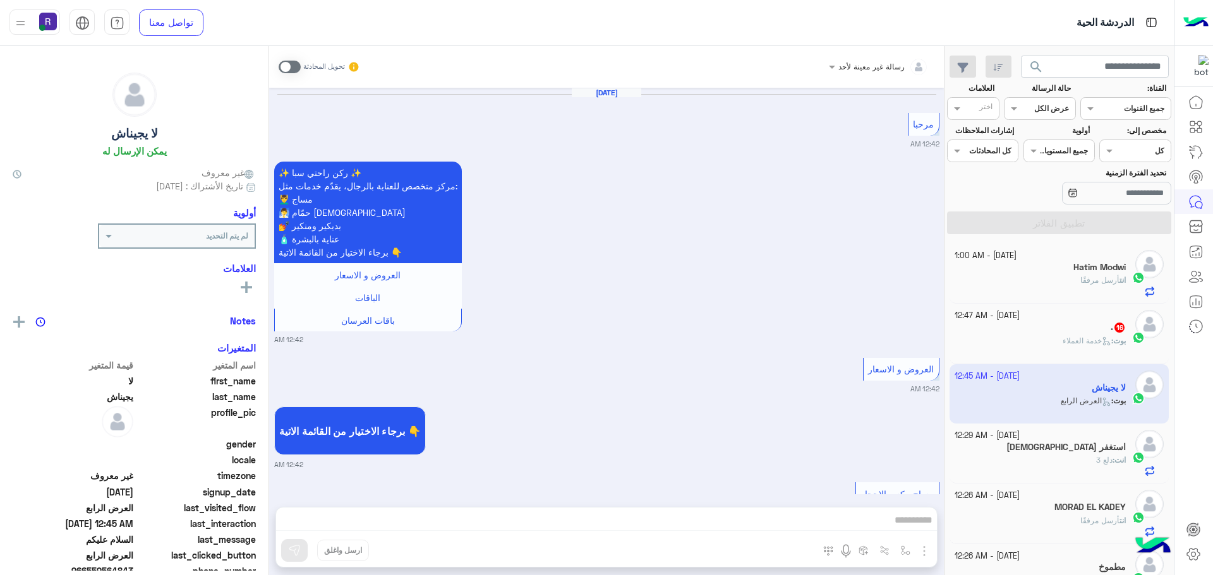
scroll to position [2563, 0]
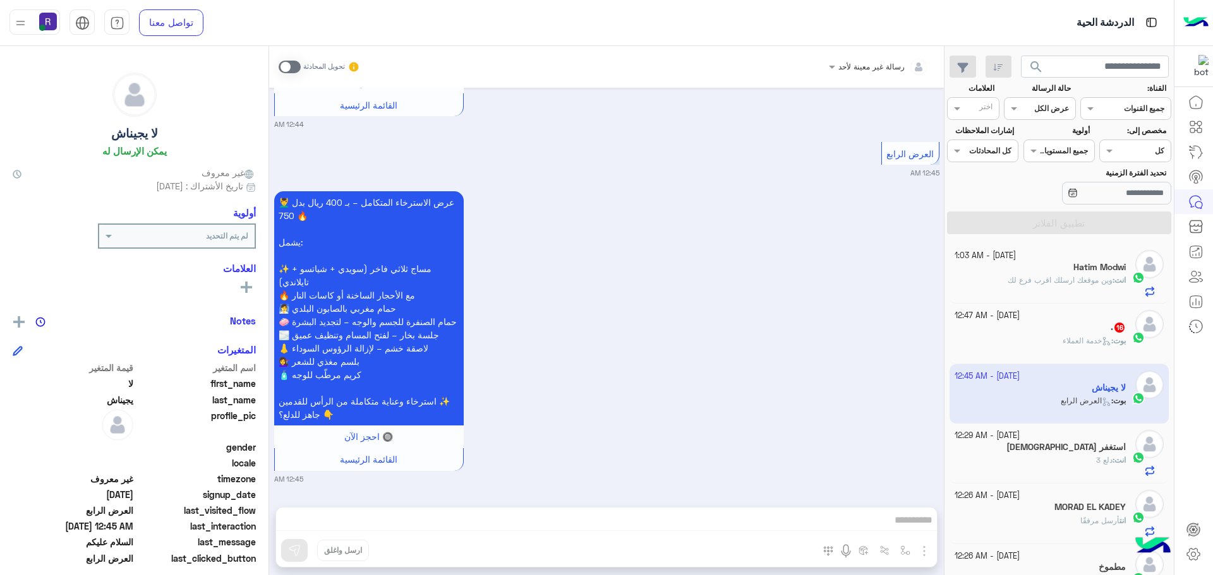
click at [294, 68] on span at bounding box center [290, 67] width 22 height 13
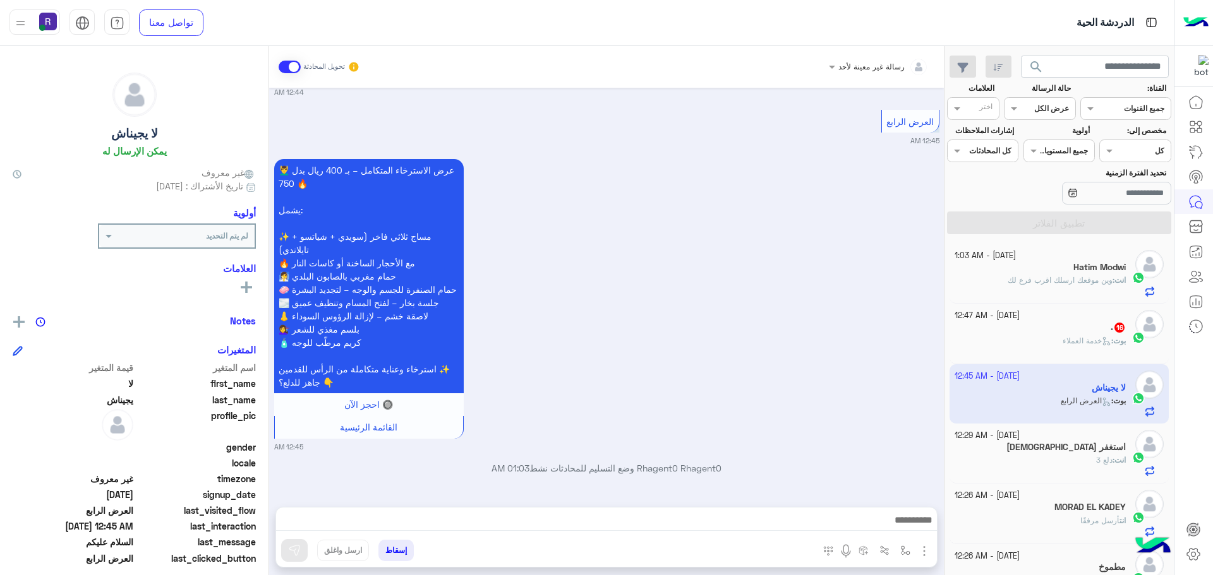
click at [926, 549] on img "button" at bounding box center [923, 551] width 15 height 15
click at [911, 532] on button "الصور" at bounding box center [905, 523] width 54 height 25
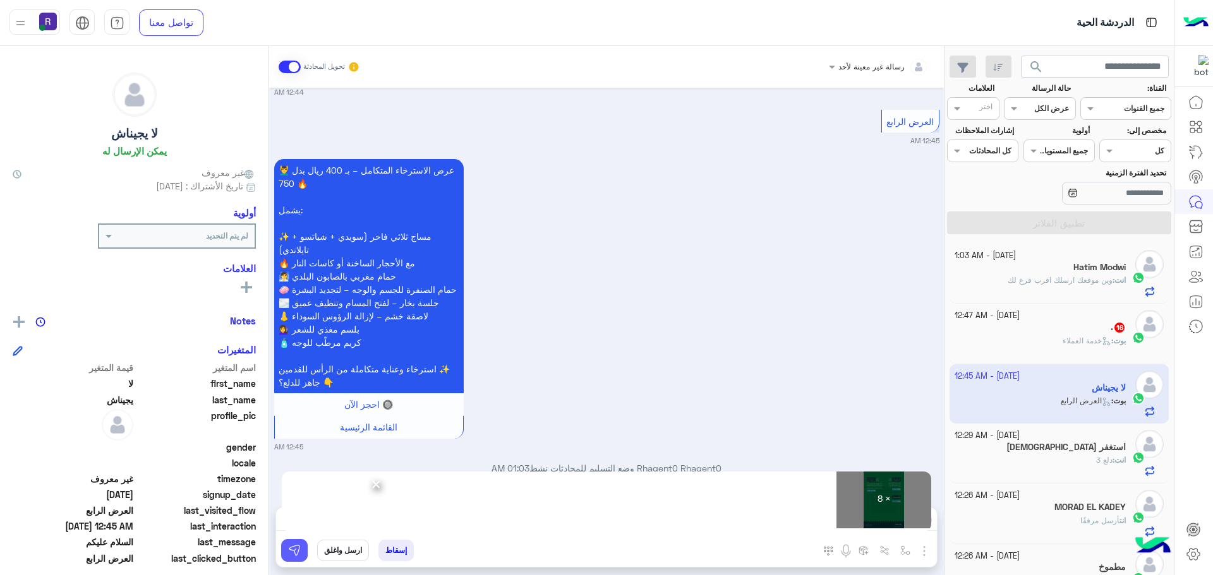
click at [296, 548] on img at bounding box center [294, 550] width 13 height 13
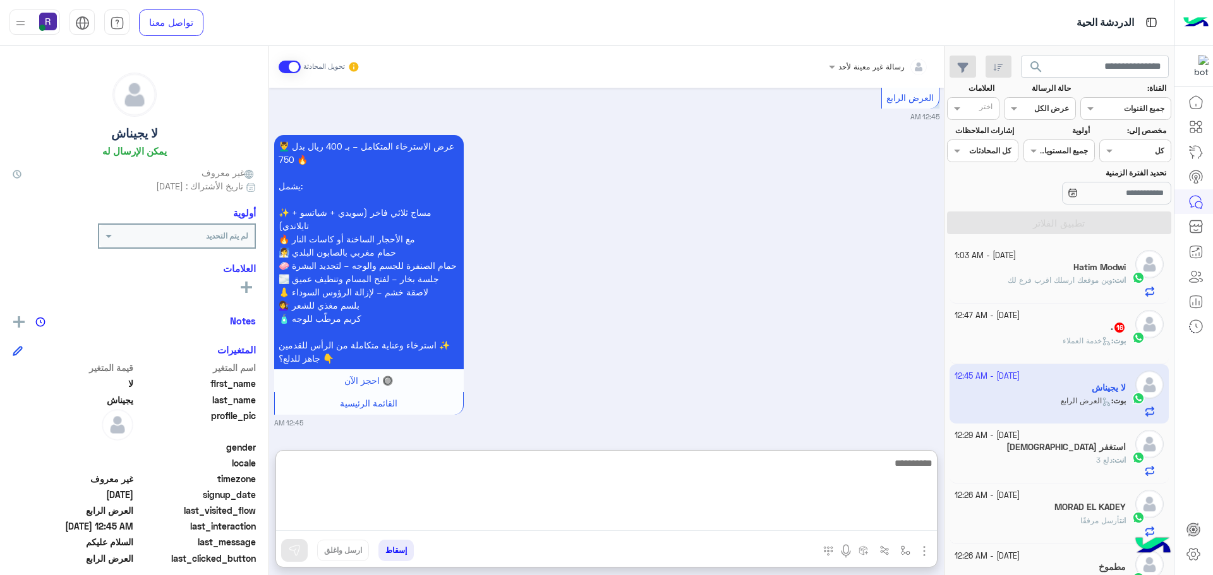
paste textarea "**********"
type textarea "**********"
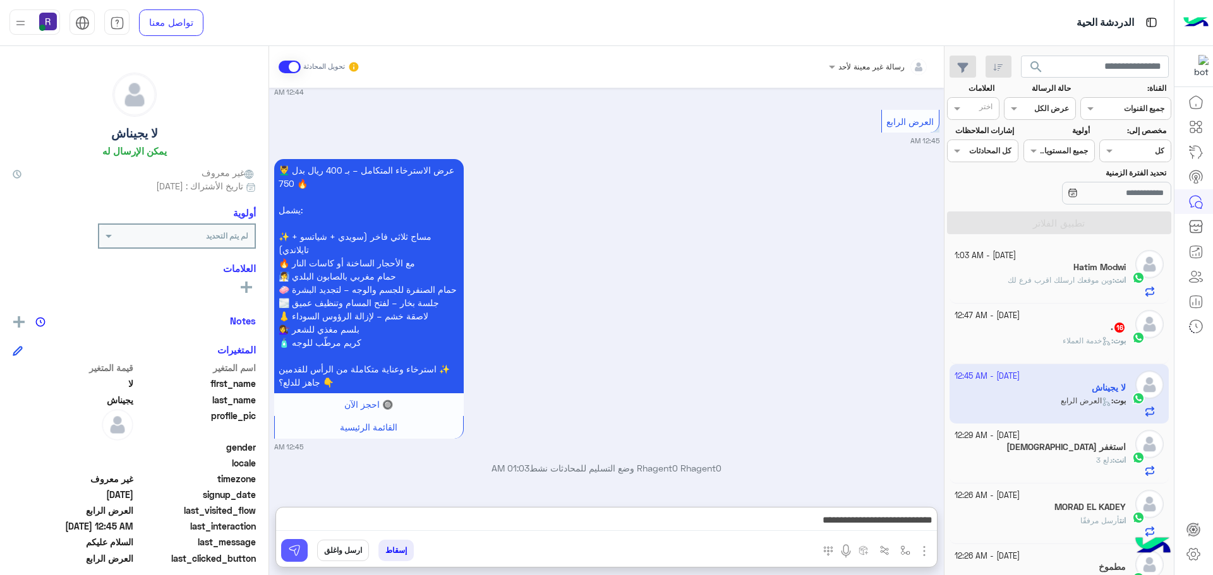
click at [301, 549] on button at bounding box center [294, 550] width 27 height 23
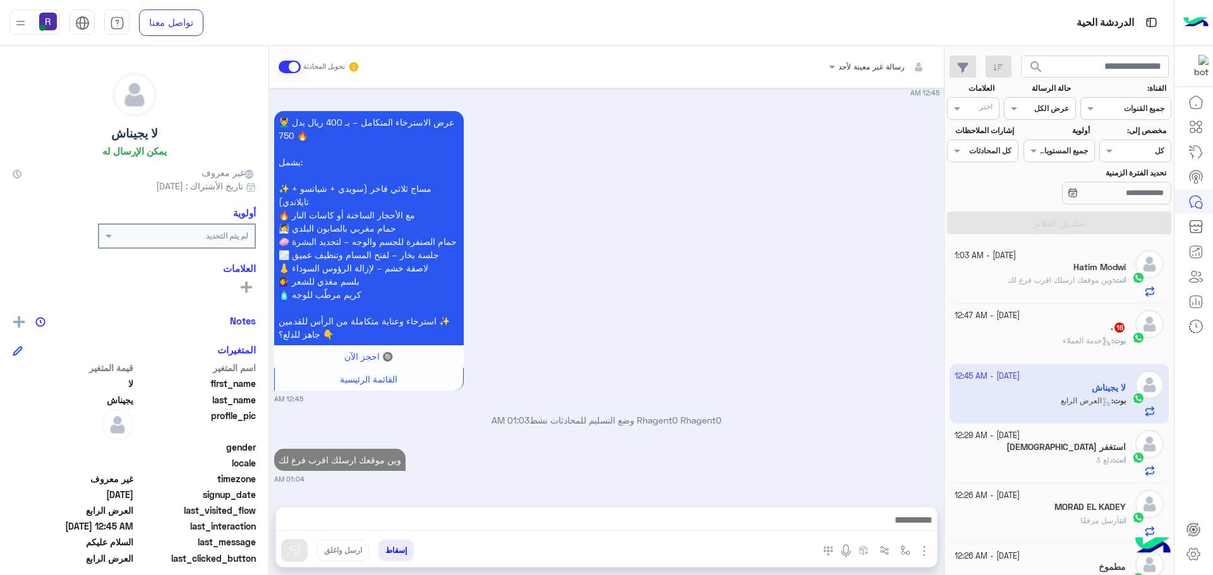
scroll to position [2644, 0]
click at [1054, 328] on div ". 16" at bounding box center [1040, 328] width 172 height 13
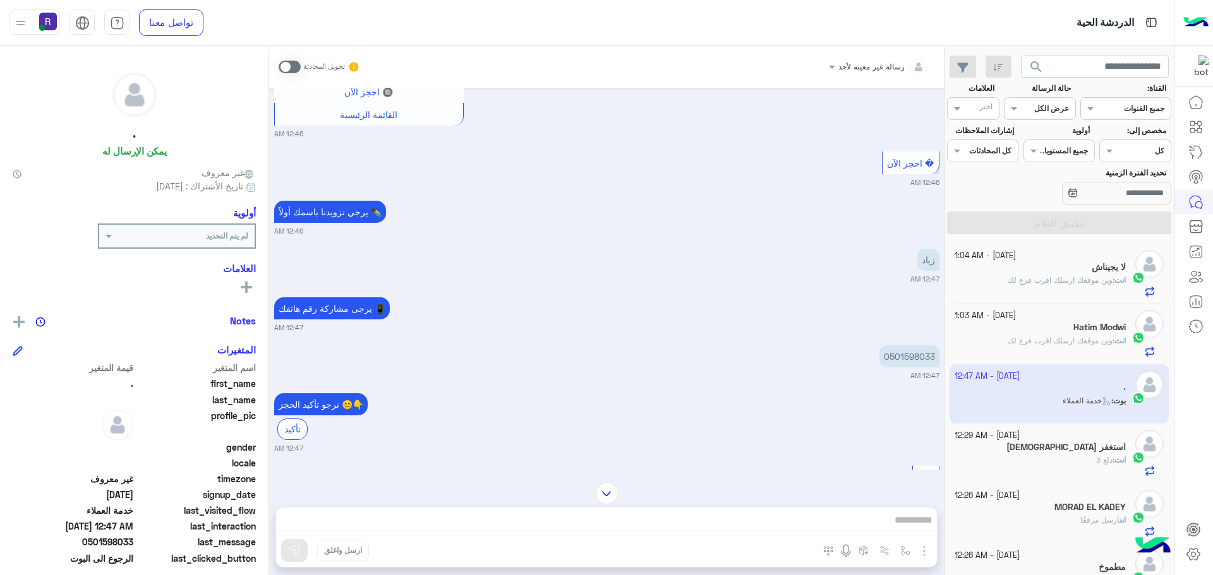
scroll to position [779, 0]
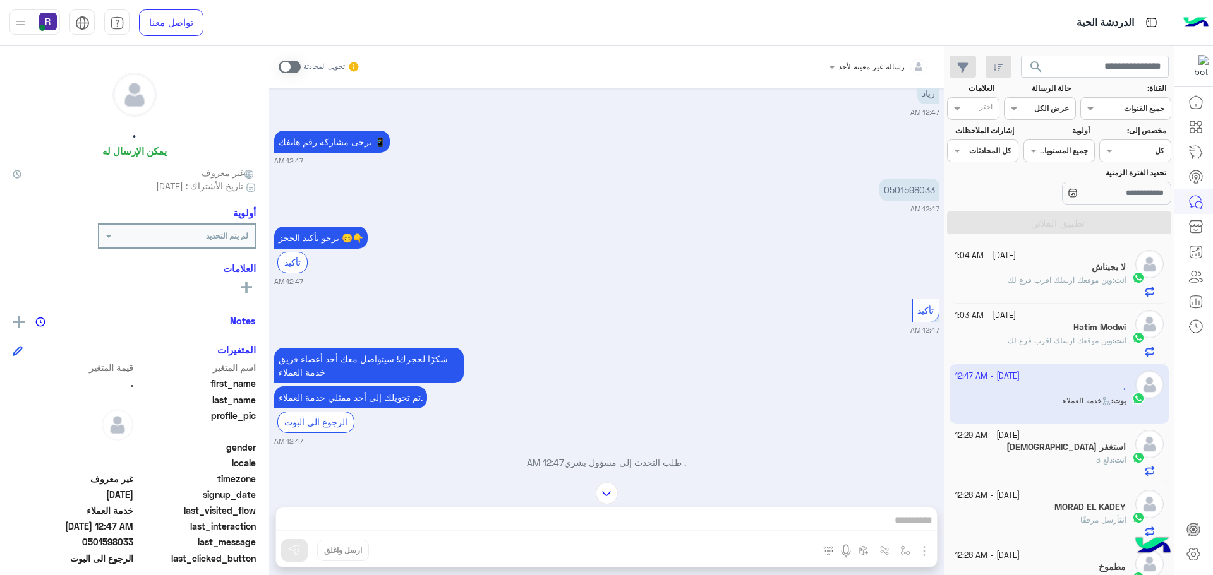
click at [297, 66] on span at bounding box center [290, 67] width 22 height 13
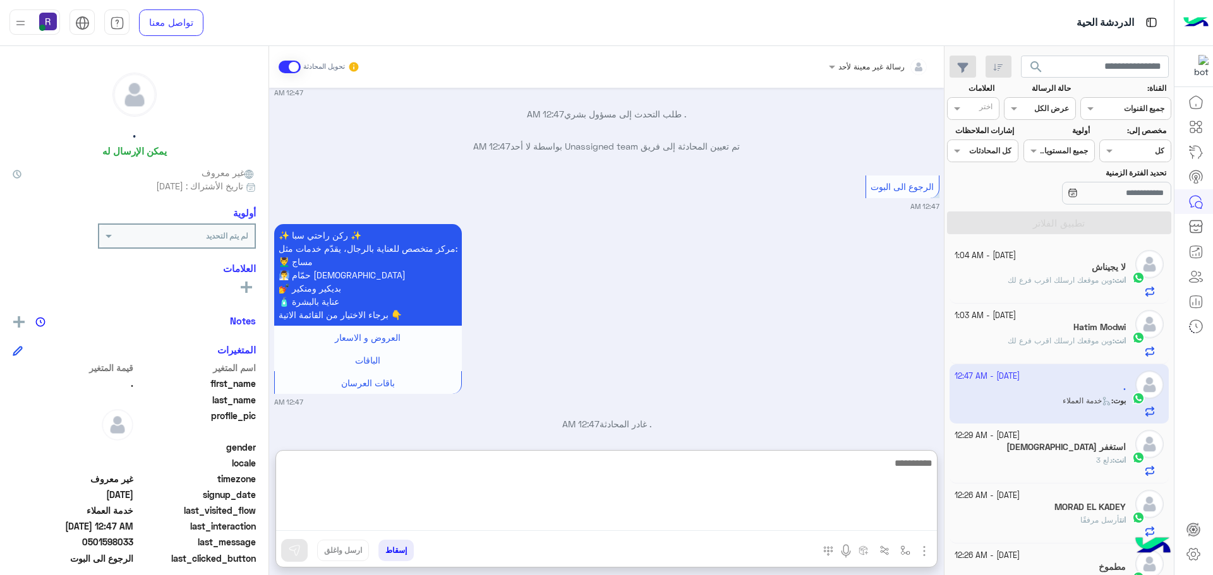
paste textarea "**********"
type textarea "**********"
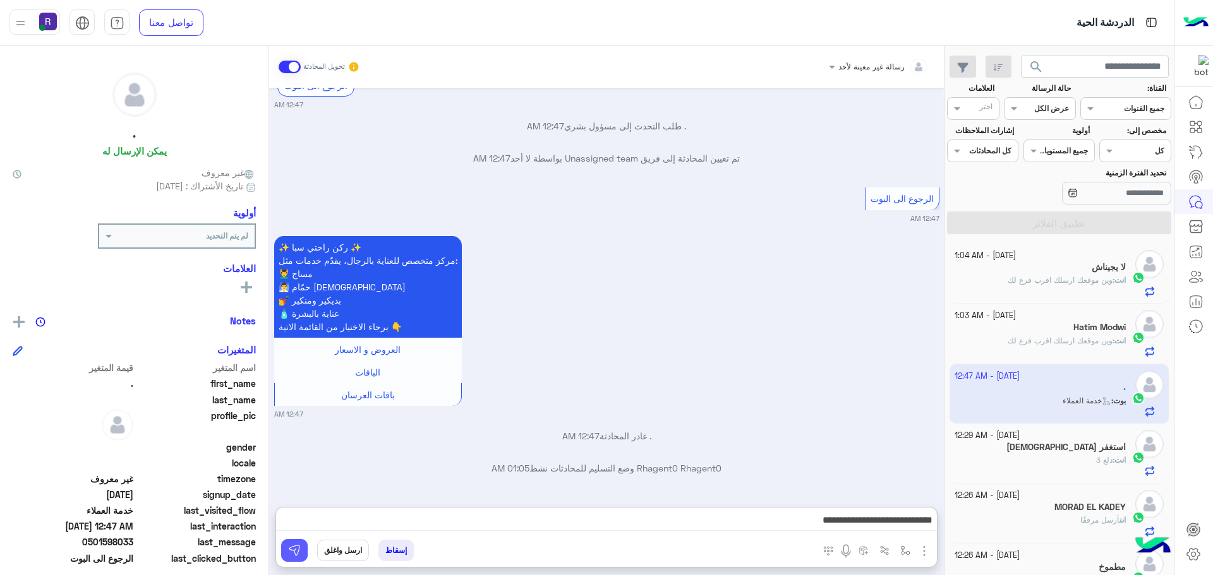
click at [301, 544] on button at bounding box center [294, 550] width 27 height 23
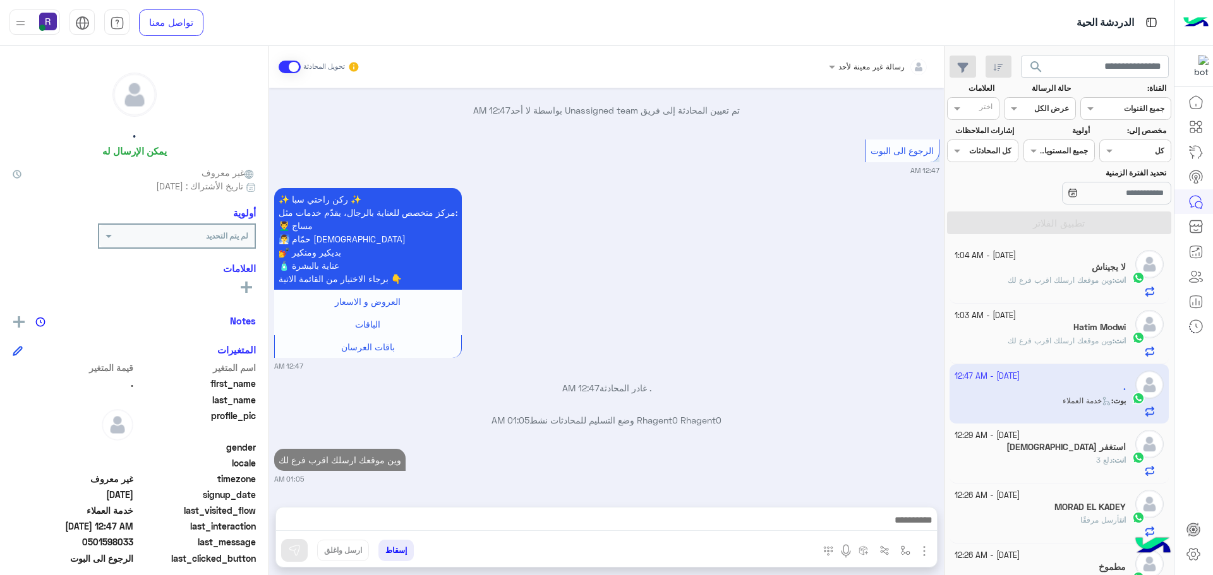
scroll to position [1175, 0]
click at [1091, 342] on span "وين موقعك ارسلك اقرب فرع لك" at bounding box center [1059, 340] width 105 height 9
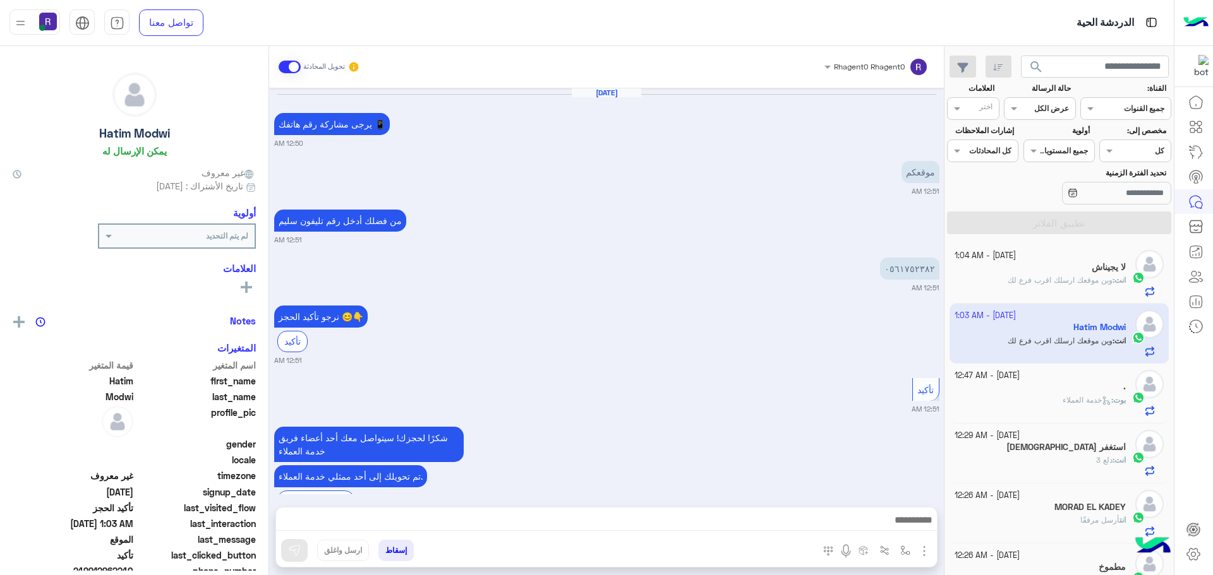
scroll to position [1671, 0]
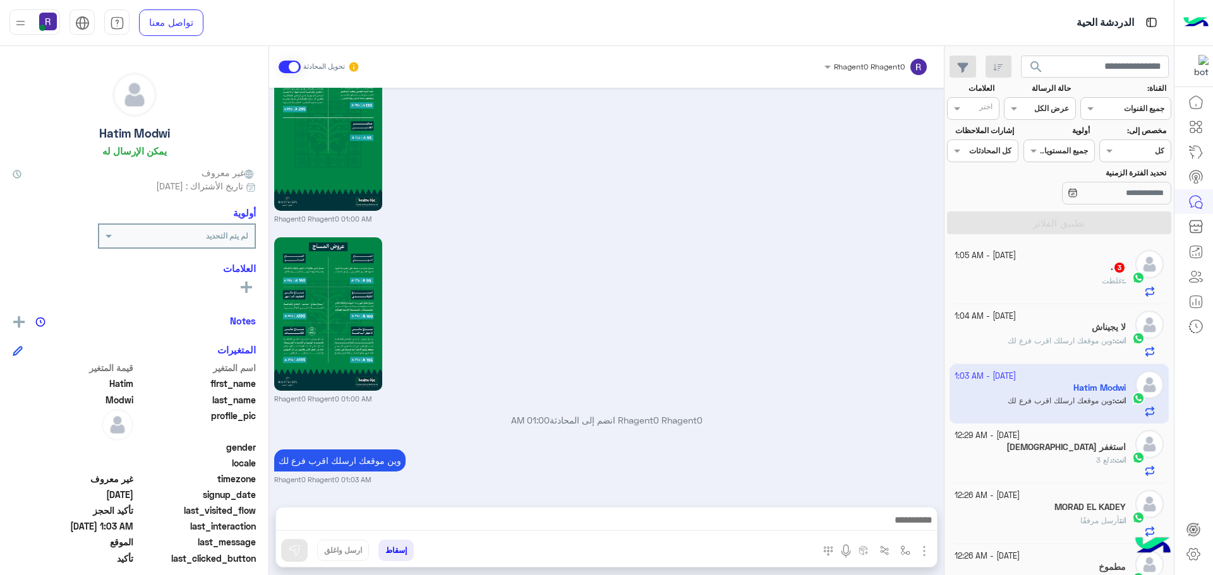
click at [1045, 269] on div ". 3" at bounding box center [1040, 268] width 172 height 13
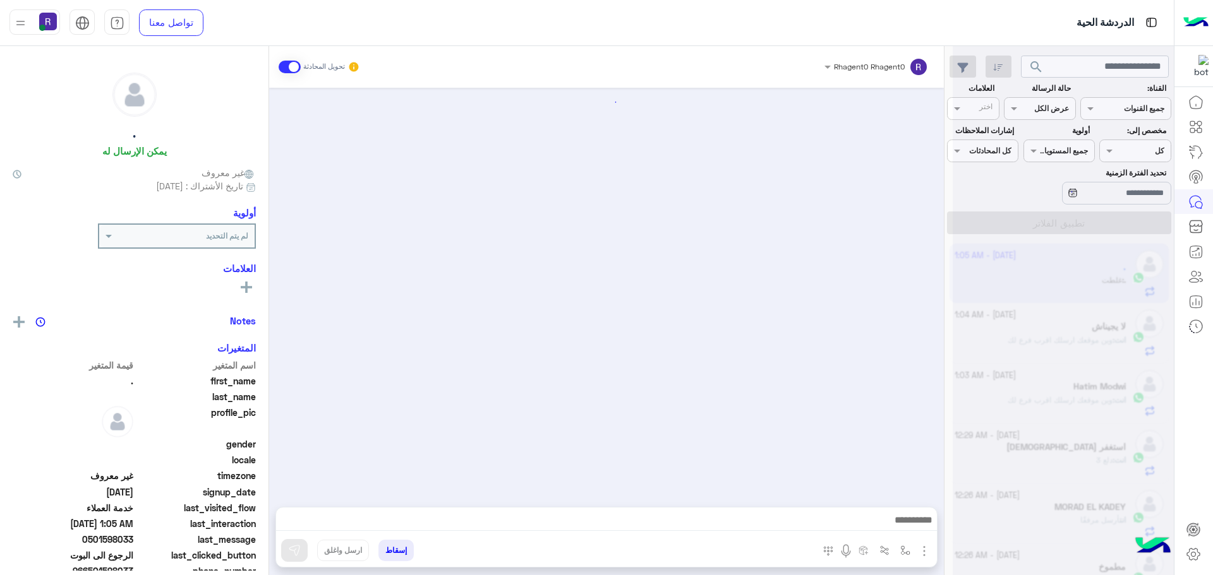
scroll to position [902, 0]
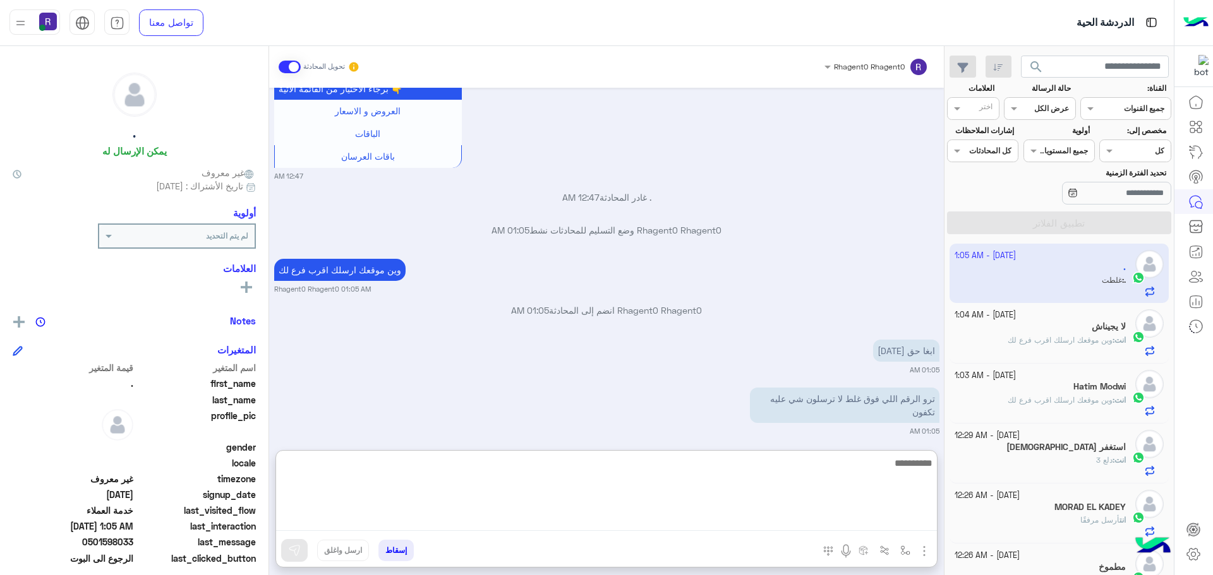
click at [621, 519] on textarea at bounding box center [606, 493] width 661 height 76
type textarea "*********"
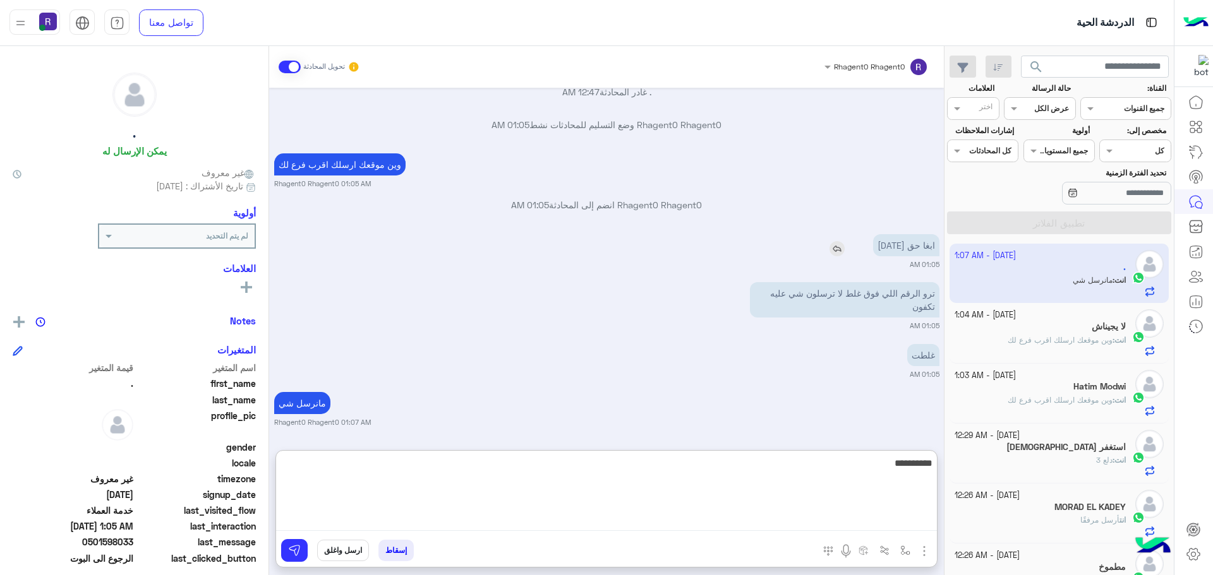
type textarea "**********"
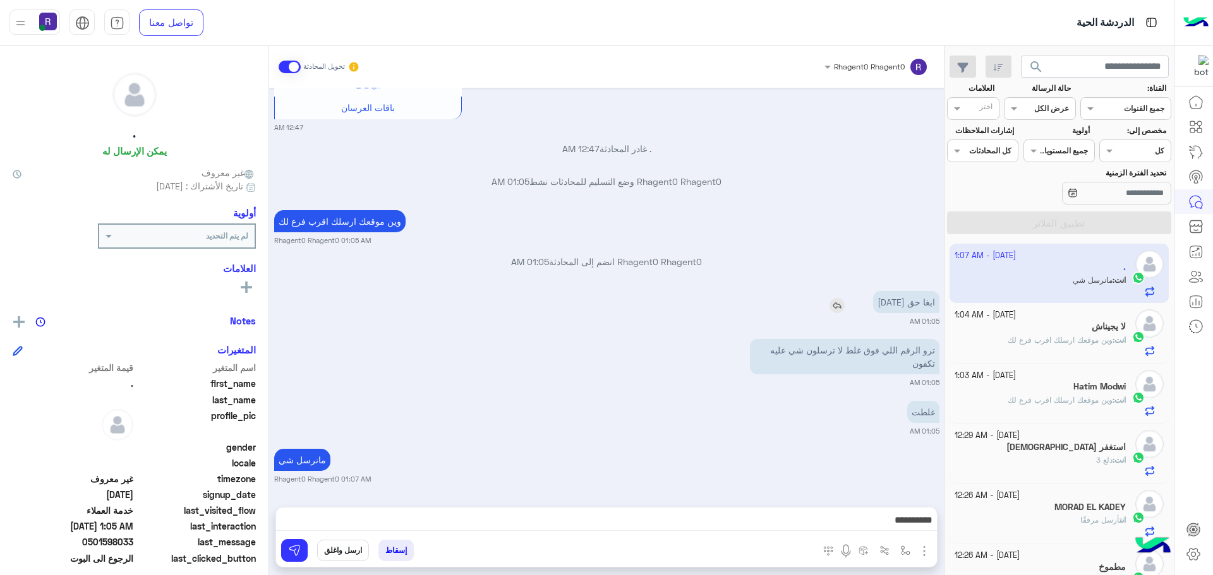
click at [838, 288] on div "ابغا حق [DATE]" at bounding box center [870, 302] width 138 height 28
click at [839, 304] on img at bounding box center [836, 305] width 15 height 15
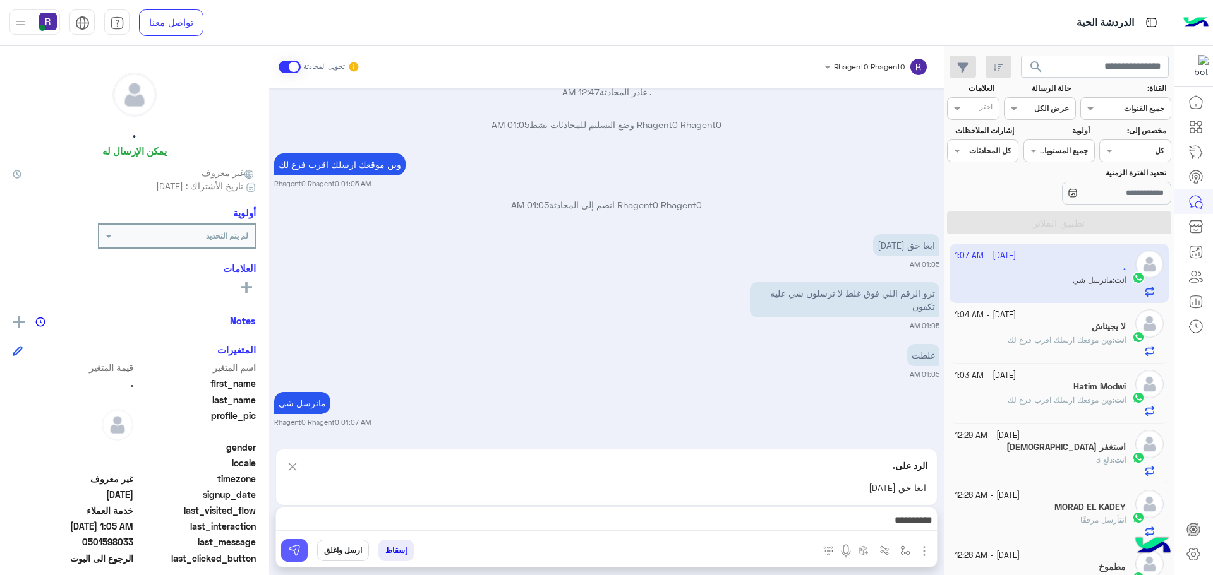
click at [295, 548] on img at bounding box center [294, 550] width 13 height 13
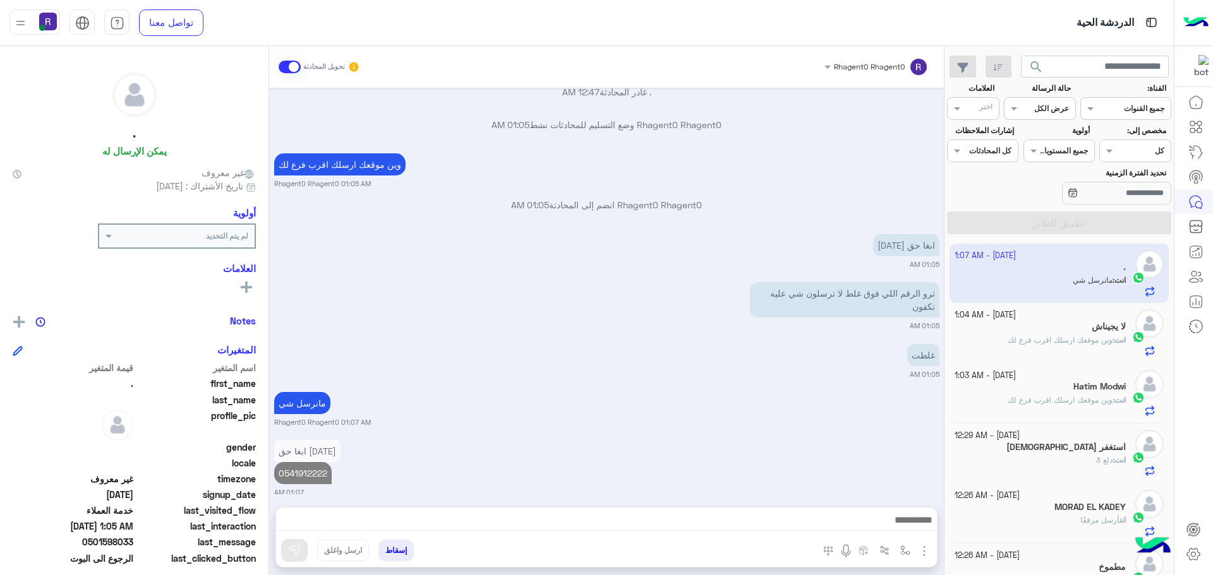
scroll to position [1021, 0]
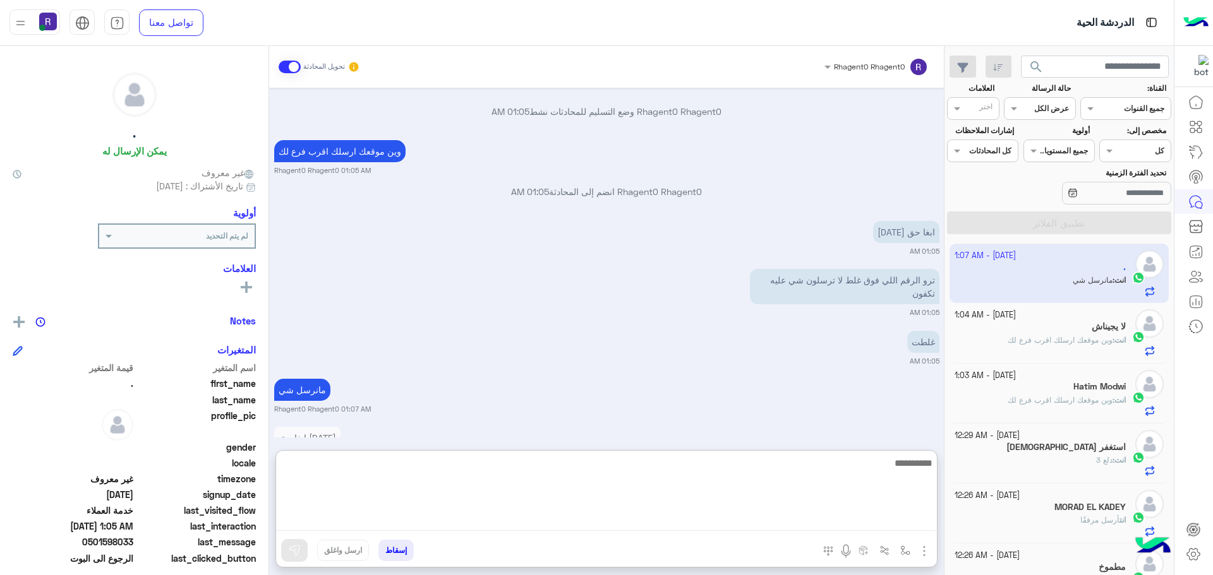
click at [349, 518] on textarea at bounding box center [606, 493] width 661 height 76
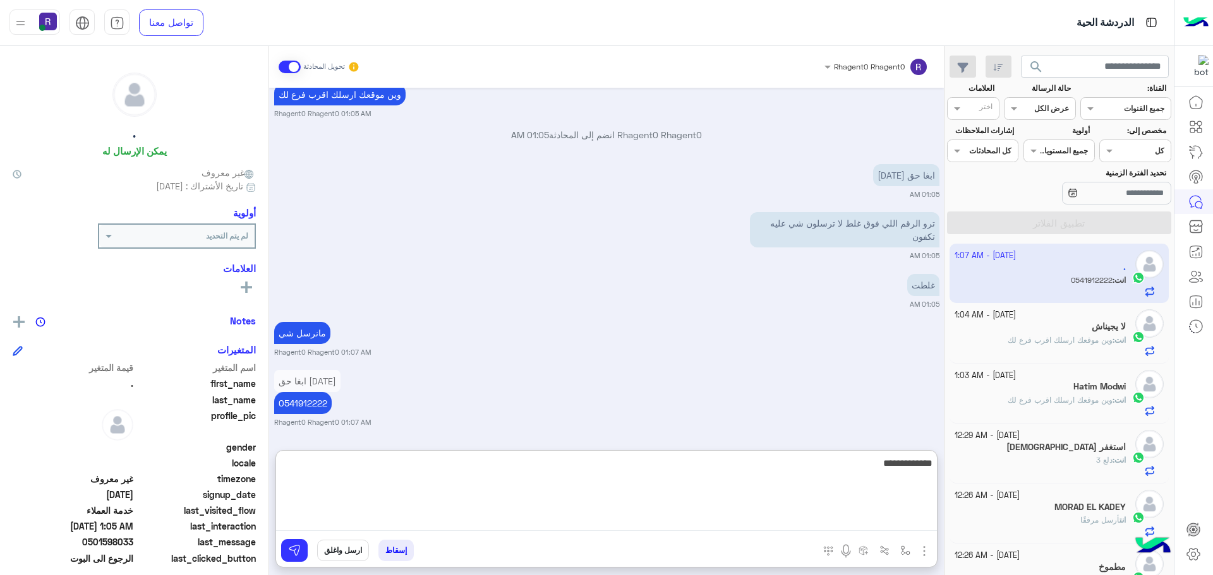
type textarea "**********"
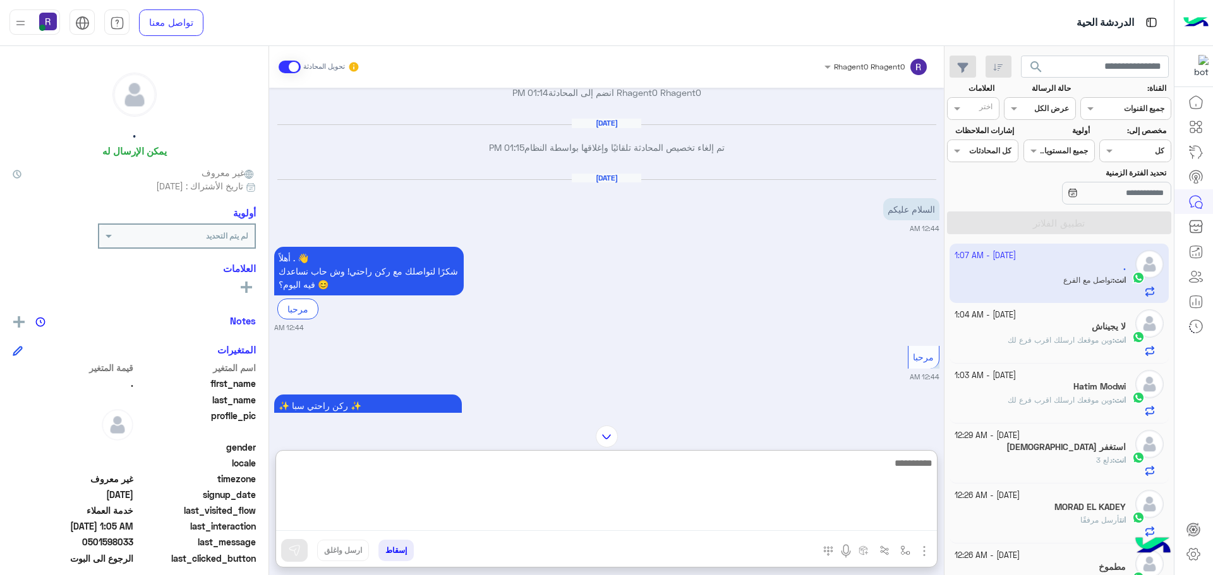
scroll to position [1451, 0]
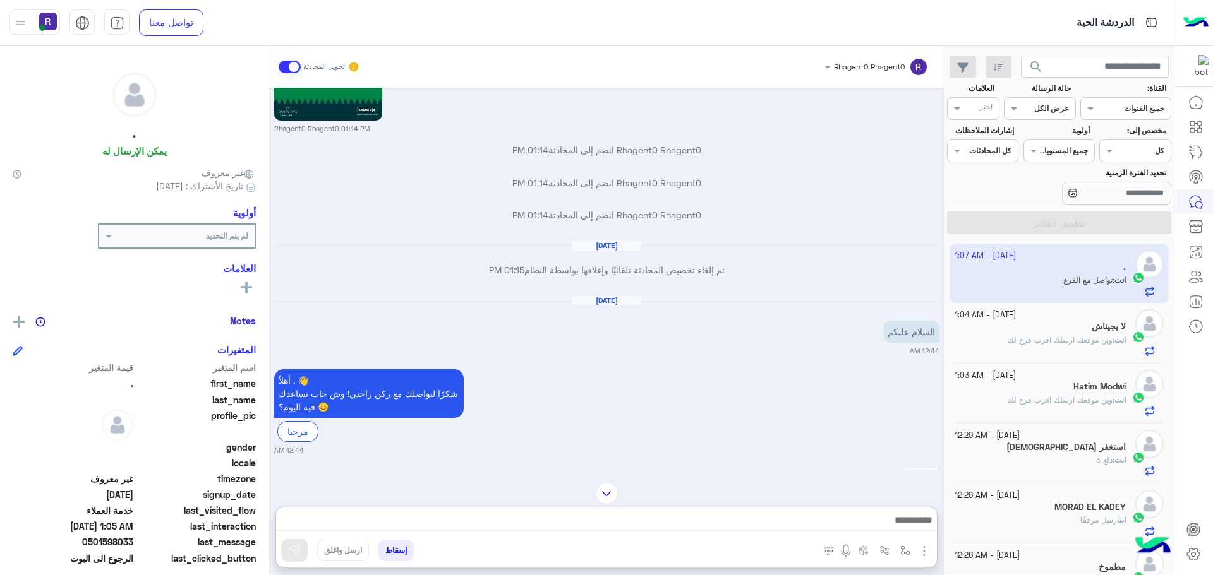
click at [1055, 332] on div "لا يجيناش" at bounding box center [1040, 327] width 172 height 13
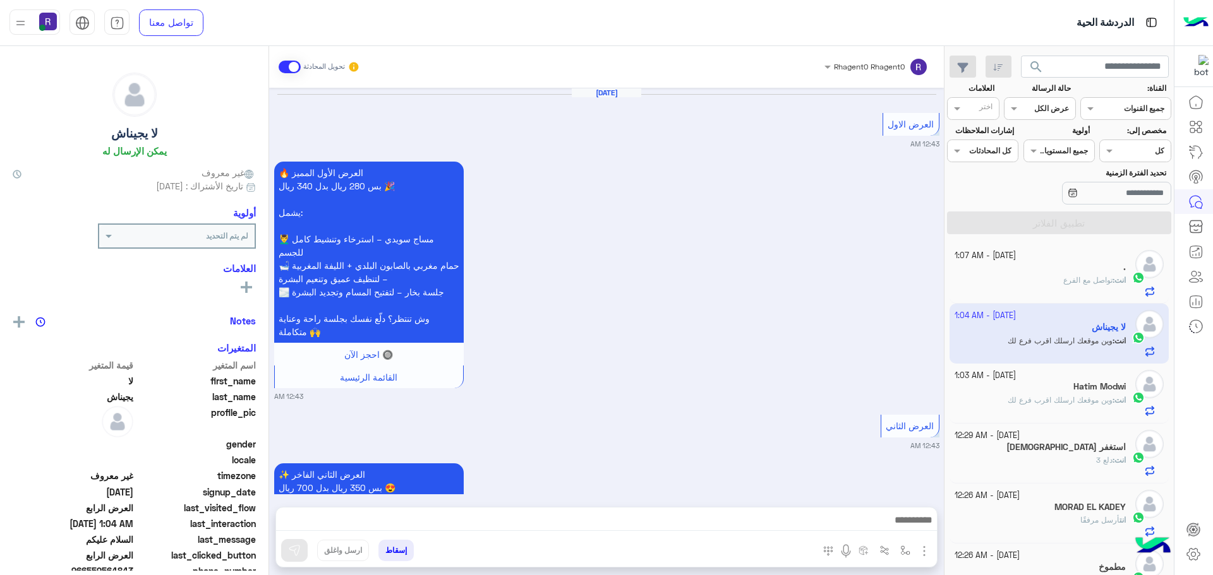
scroll to position [2584, 0]
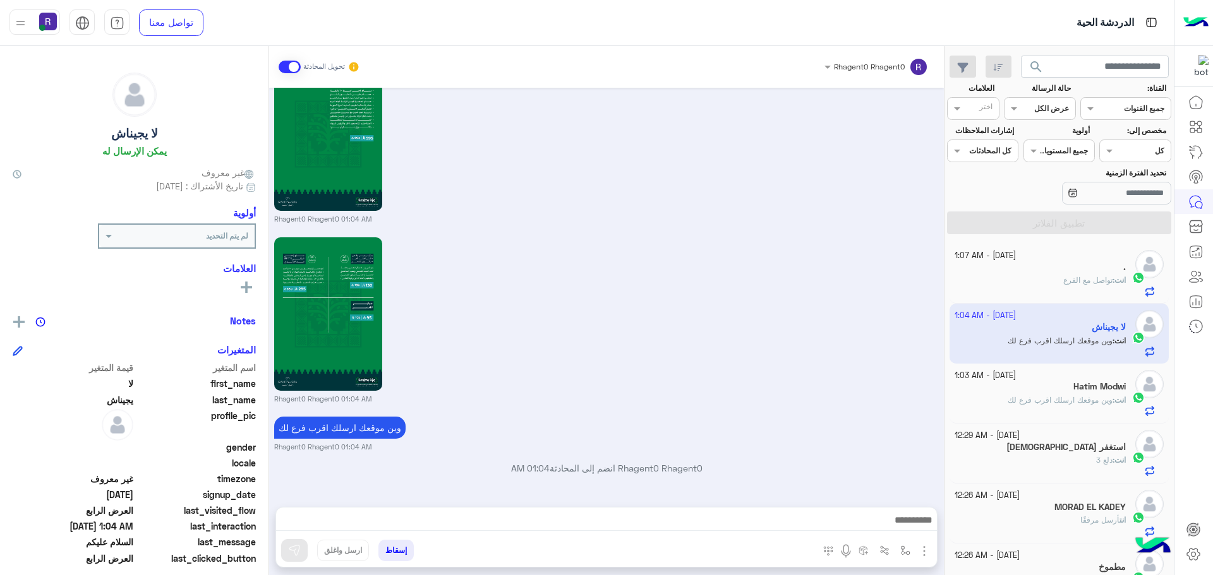
drag, startPoint x: 705, startPoint y: 320, endPoint x: 700, endPoint y: 346, distance: 26.9
click at [705, 320] on div "Rhagent0 Rhagent0 01:04 AM" at bounding box center [606, 319] width 665 height 170
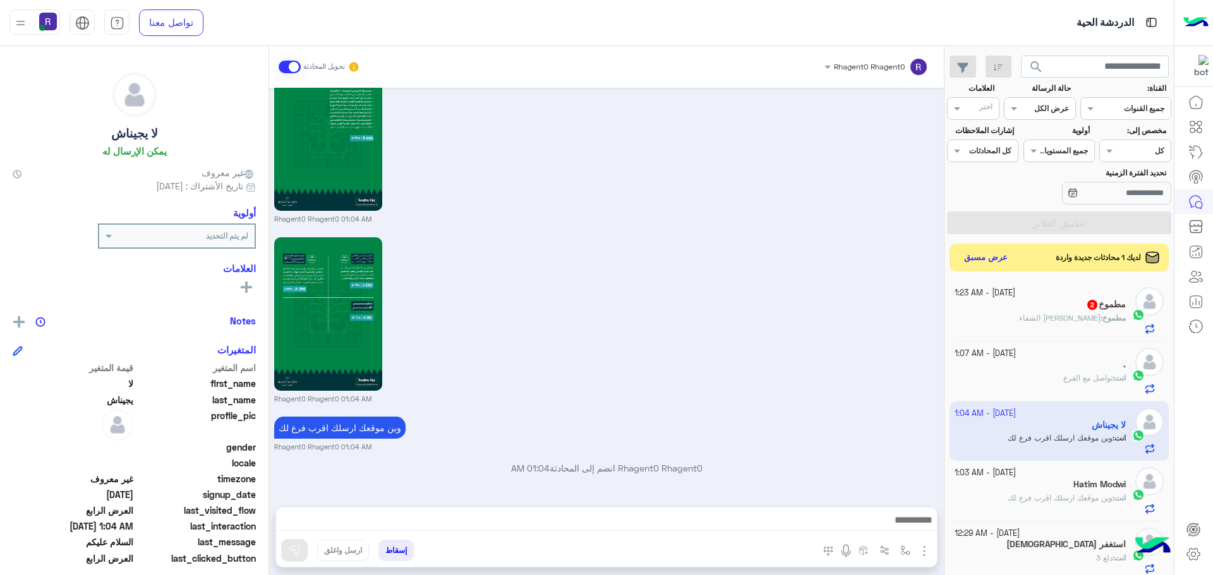
click at [1076, 324] on div "مطموخ : [PERSON_NAME] الشفاء" at bounding box center [1040, 324] width 172 height 22
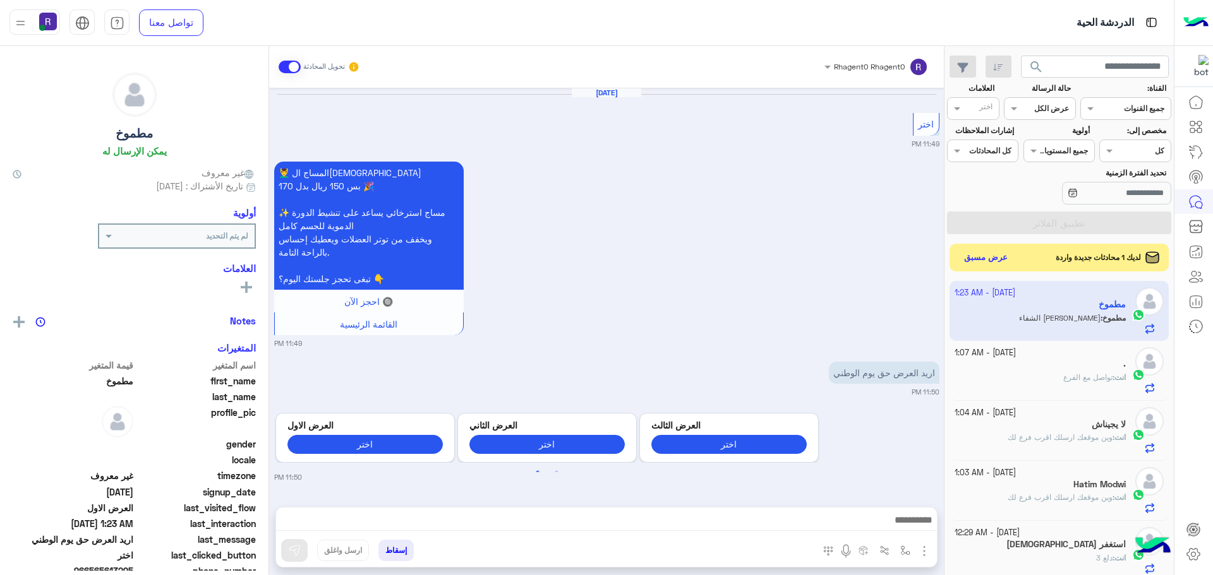
scroll to position [2001, 0]
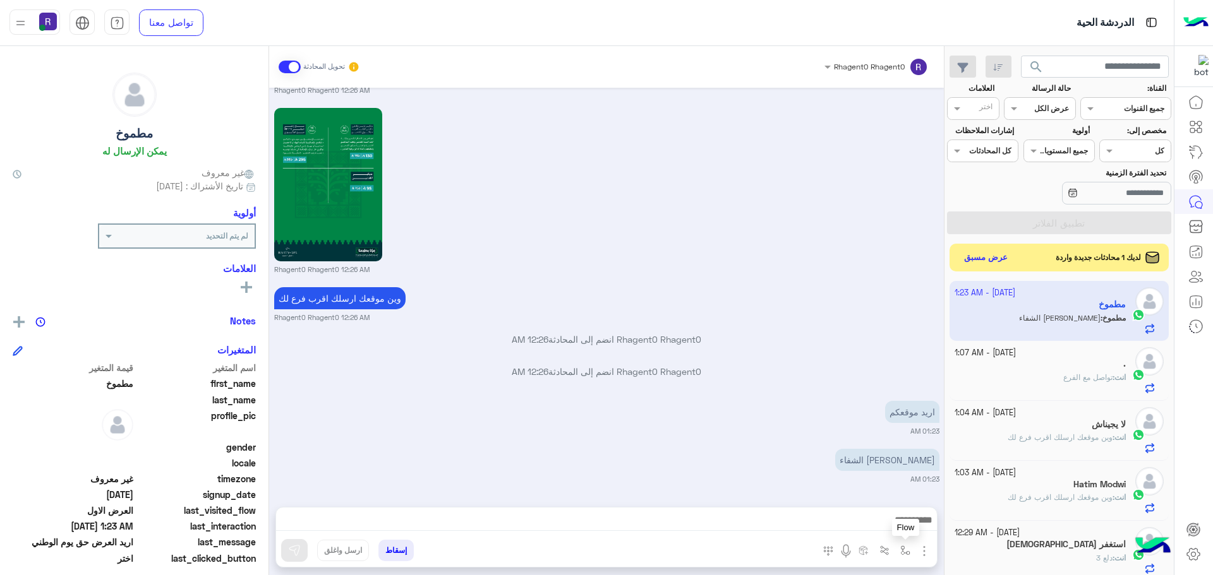
click at [904, 549] on img "button" at bounding box center [905, 551] width 10 height 10
click at [891, 526] on input "text" at bounding box center [877, 520] width 64 height 11
click at [885, 416] on p "اريد موقعكم" at bounding box center [912, 412] width 54 height 22
drag, startPoint x: 908, startPoint y: 552, endPoint x: 885, endPoint y: 529, distance: 32.2
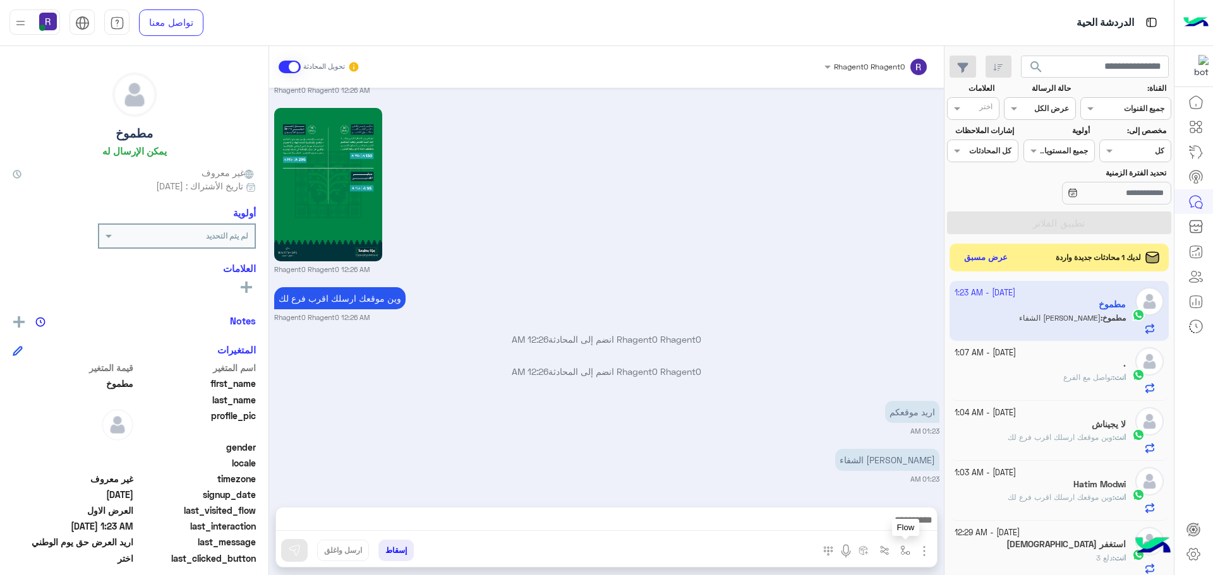
click at [907, 552] on img "button" at bounding box center [905, 551] width 10 height 10
click at [885, 528] on div "أدخل اسم مجموعة الرسائل" at bounding box center [865, 522] width 87 height 11
click at [875, 483] on div "الشفا" at bounding box center [860, 484] width 109 height 25
type textarea "*****"
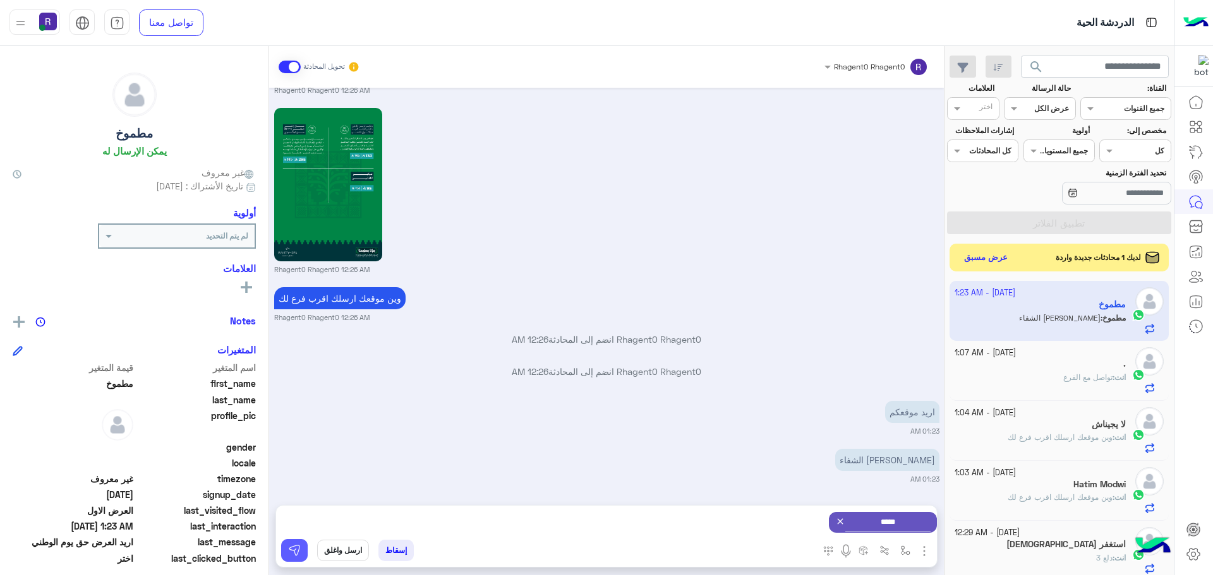
click at [300, 554] on img at bounding box center [294, 550] width 13 height 13
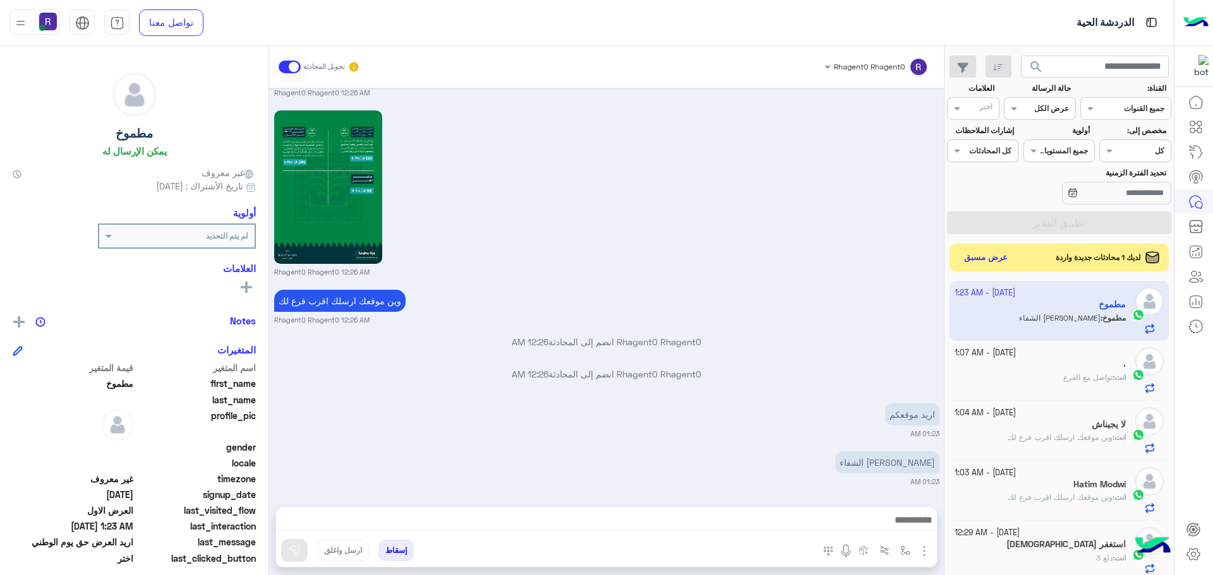
scroll to position [2001, 0]
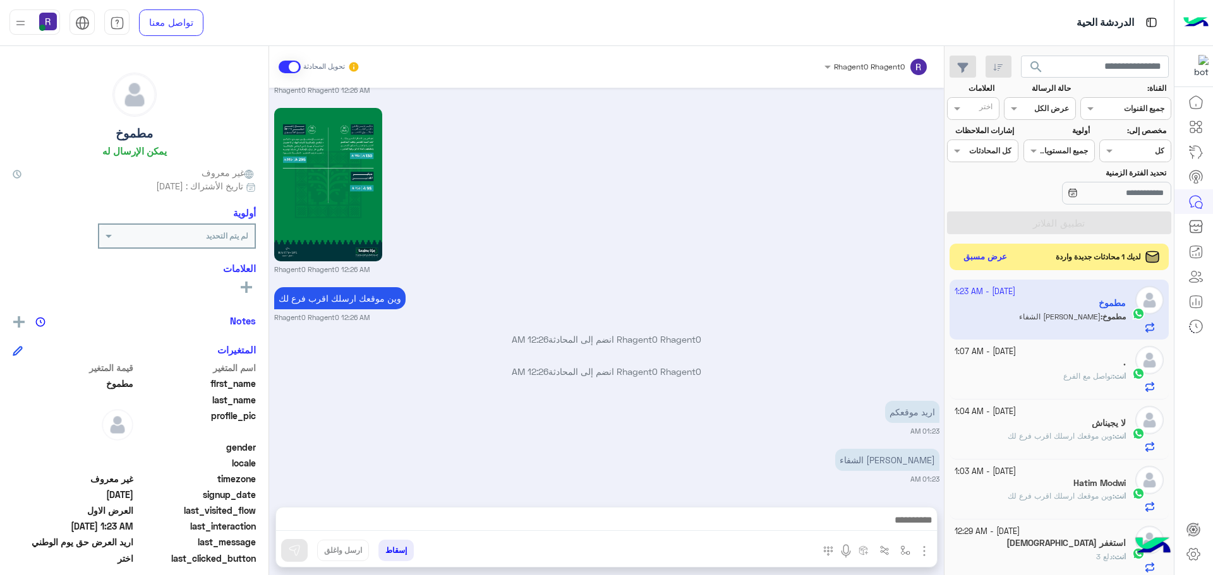
click at [986, 255] on button "عرض مسبق" at bounding box center [985, 257] width 53 height 17
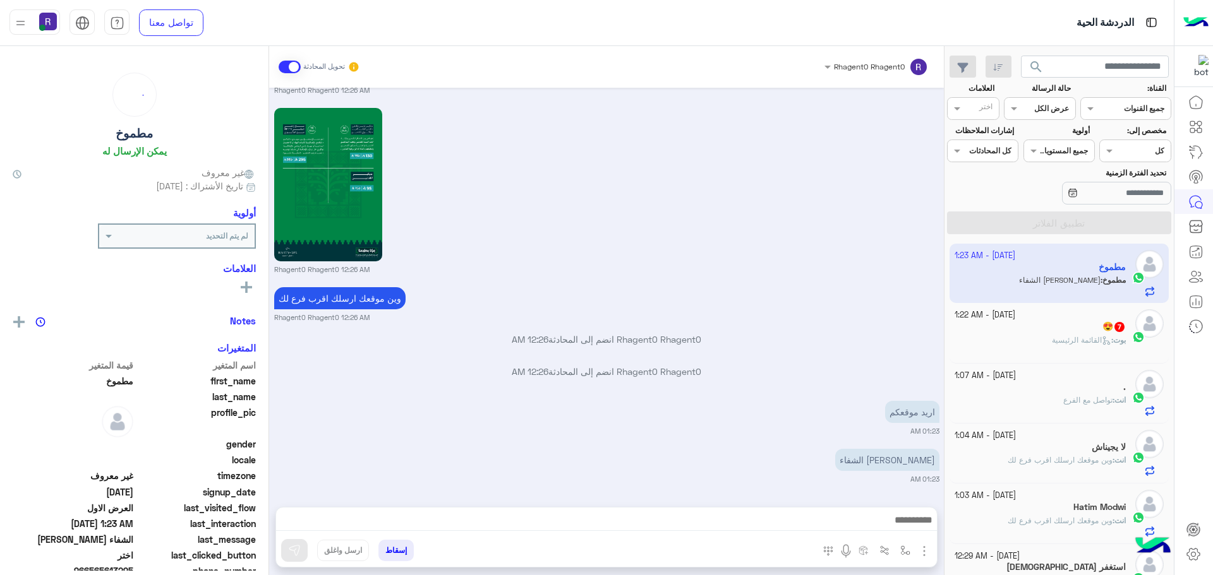
scroll to position [2121, 0]
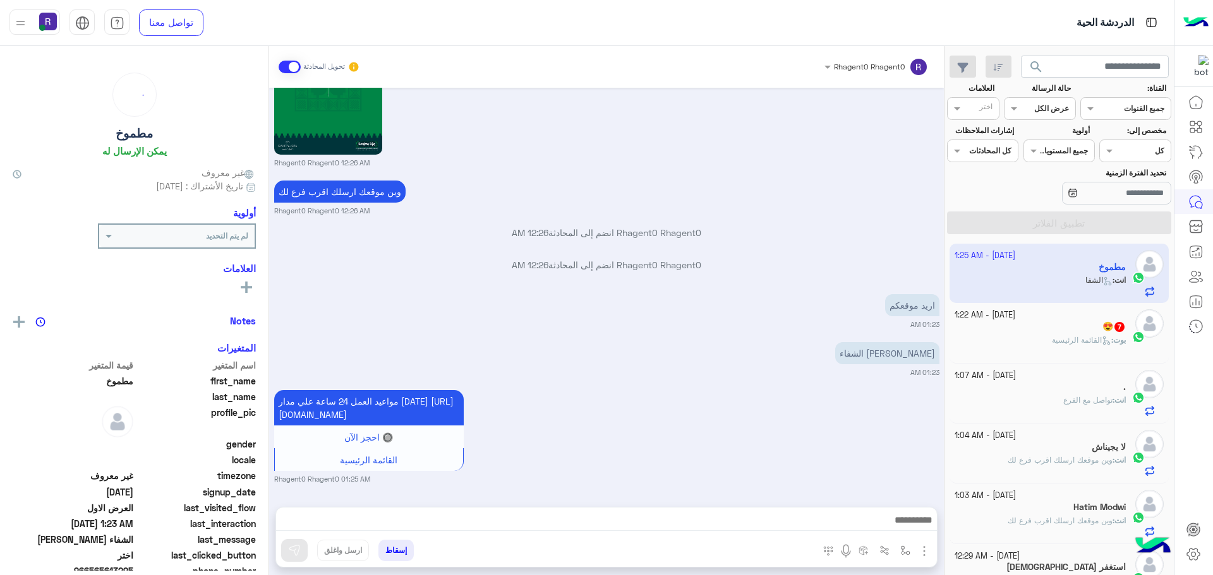
click at [1060, 347] on div "بوت : القائمة الرئيسية" at bounding box center [1040, 346] width 172 height 22
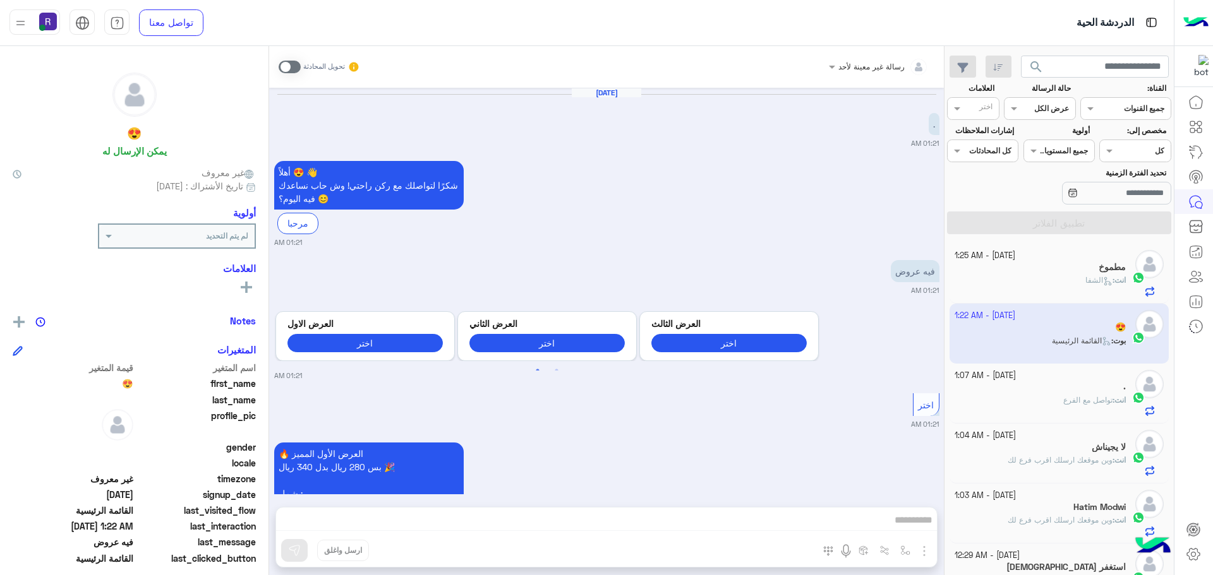
scroll to position [1561, 0]
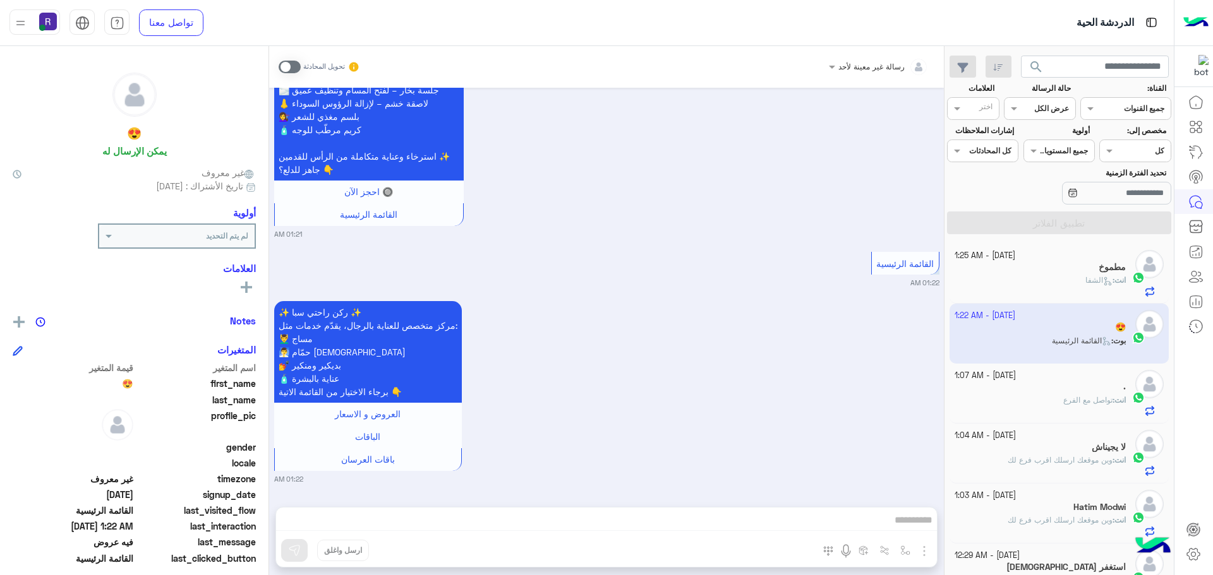
click at [296, 69] on span at bounding box center [290, 67] width 22 height 13
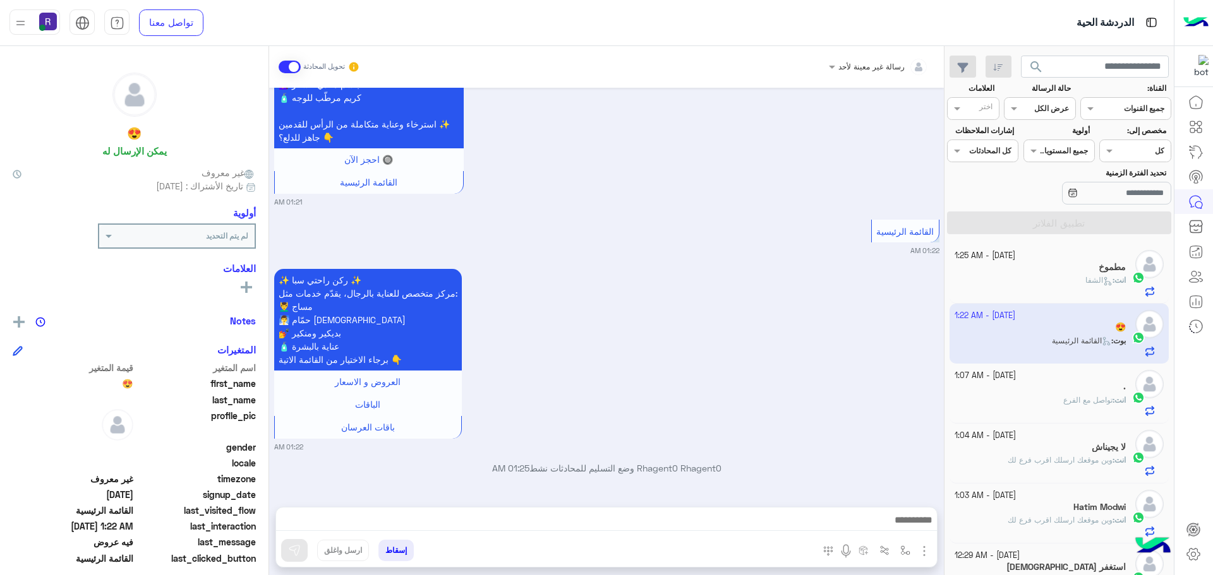
click at [921, 549] on img "button" at bounding box center [923, 551] width 15 height 15
click at [917, 536] on ul "المرفقات الصور" at bounding box center [884, 511] width 95 height 61
click at [924, 556] on img "button" at bounding box center [923, 551] width 15 height 15
click at [908, 527] on span "الصور" at bounding box center [899, 524] width 23 height 15
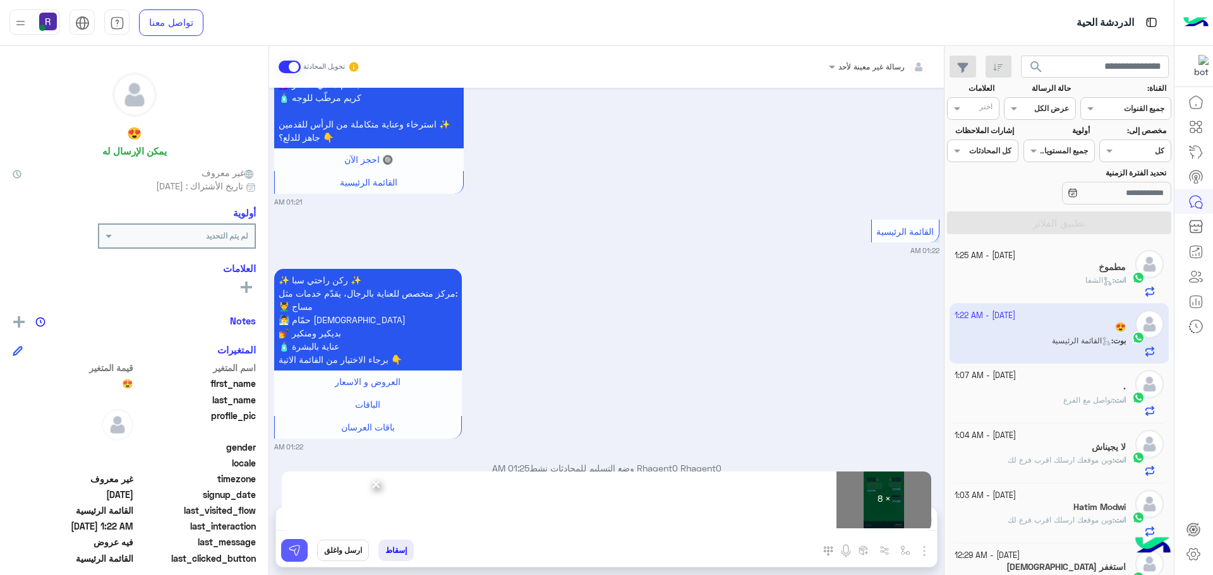
click at [292, 551] on img at bounding box center [294, 550] width 13 height 13
